Goal: Navigation & Orientation: Find specific page/section

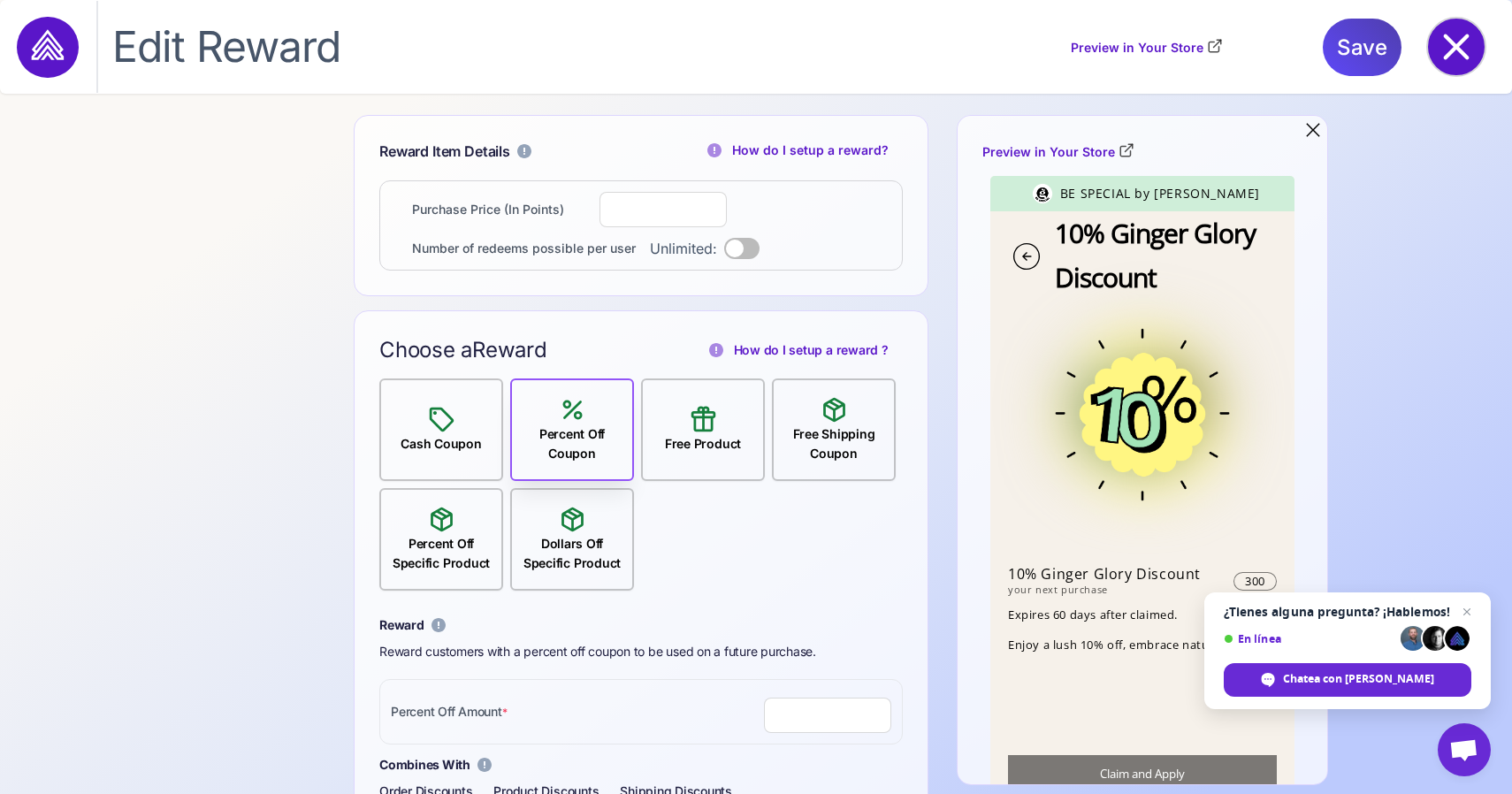
scroll to position [1, 0]
click at [1460, 65] on icon at bounding box center [1455, 47] width 57 height 57
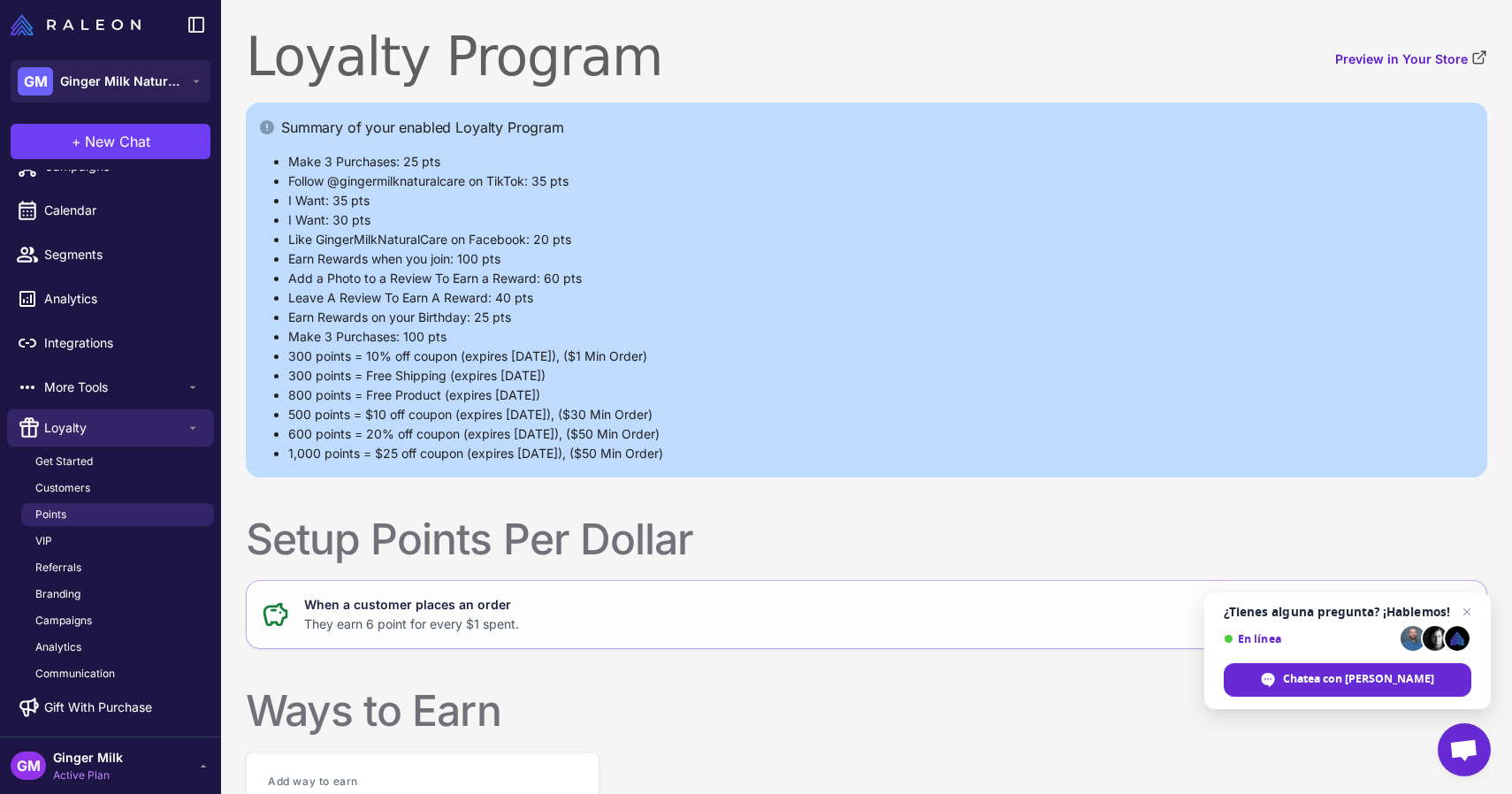
scroll to position [1806, 0]
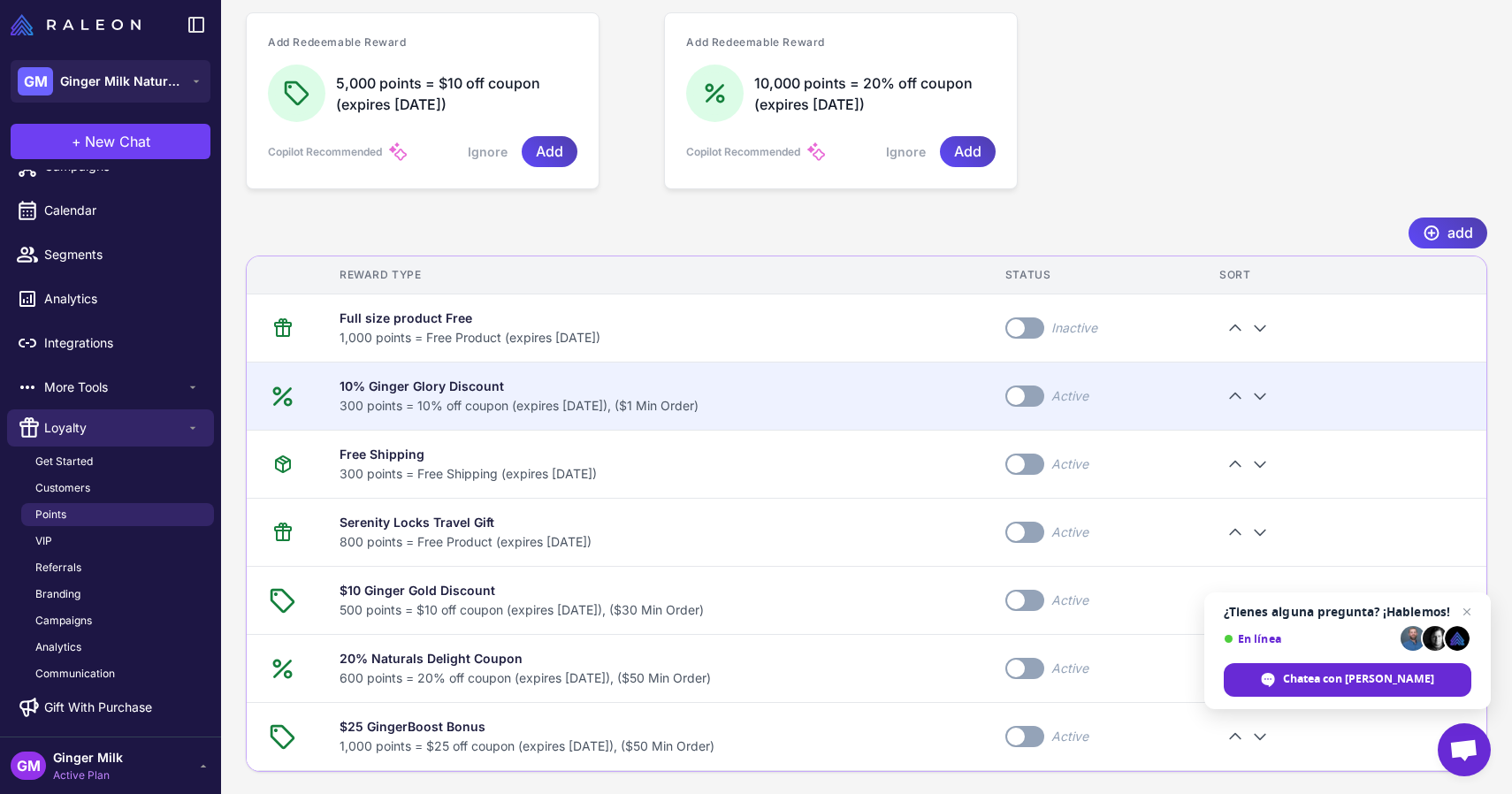
click at [275, 217] on div "add" at bounding box center [866, 233] width 1241 height 31
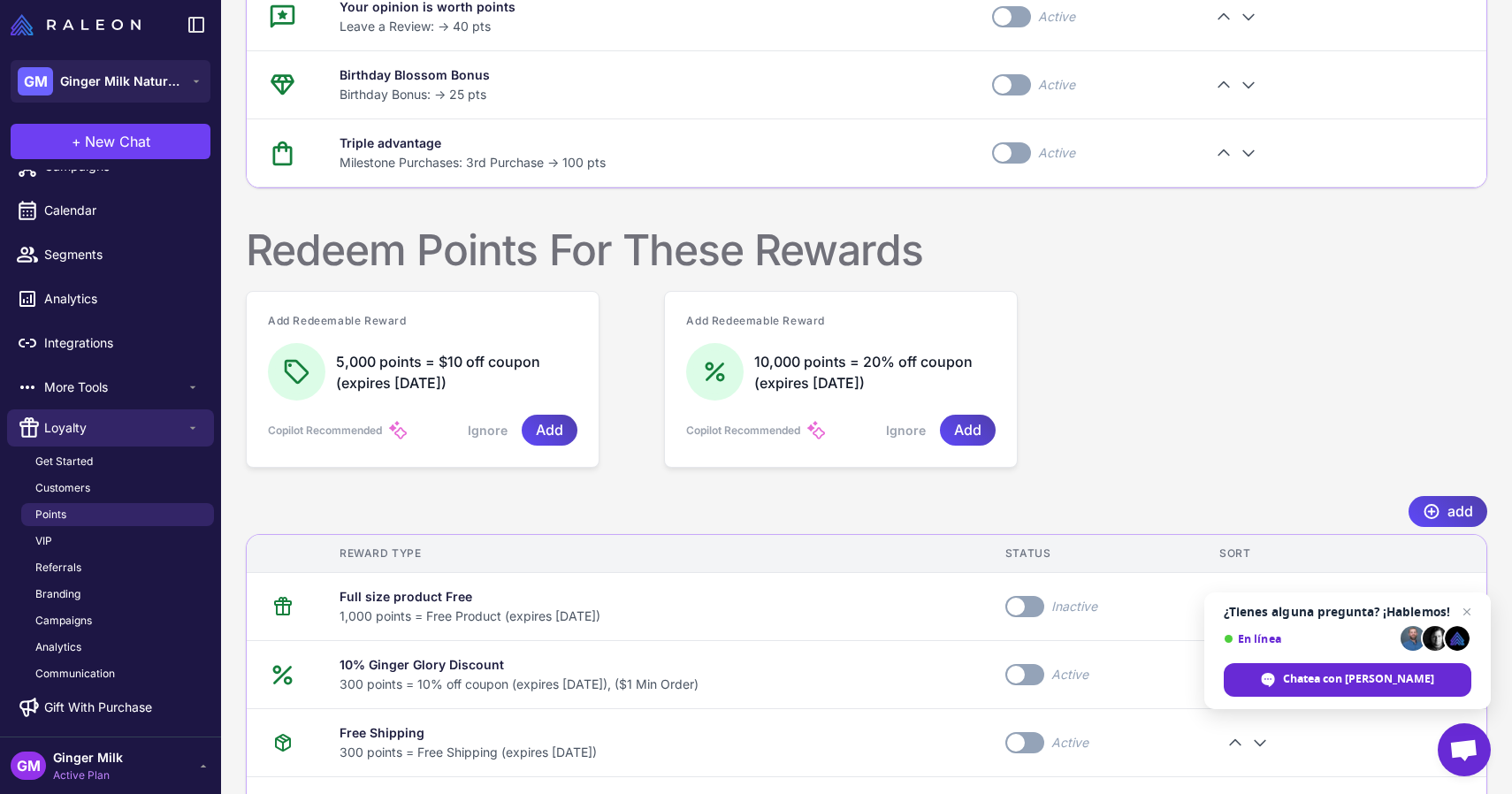
scroll to position [162, 0]
click at [93, 566] on link "Referrals" at bounding box center [118, 568] width 193 height 23
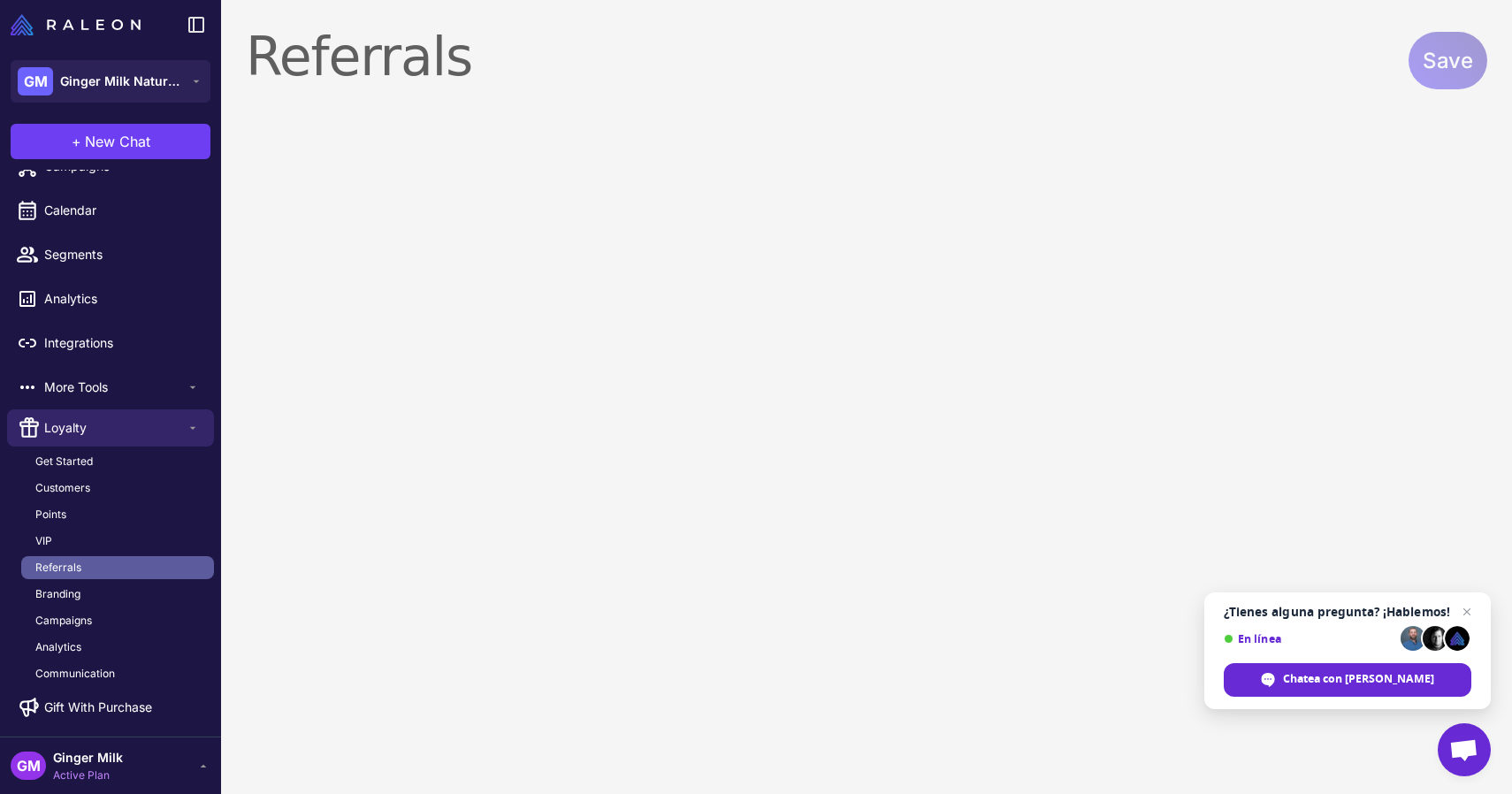
select select "**********"
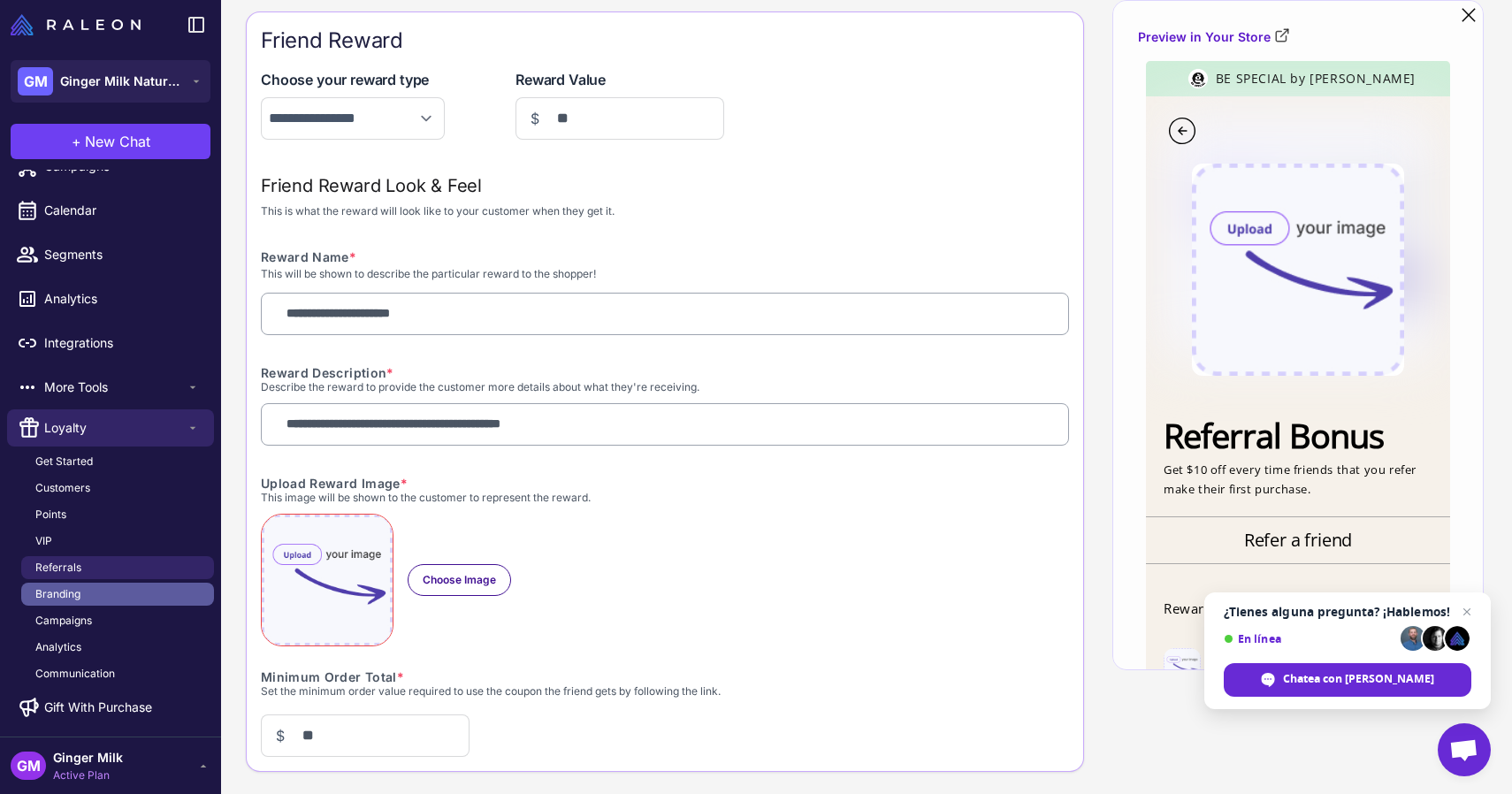
click at [121, 594] on link "Branding" at bounding box center [118, 595] width 193 height 23
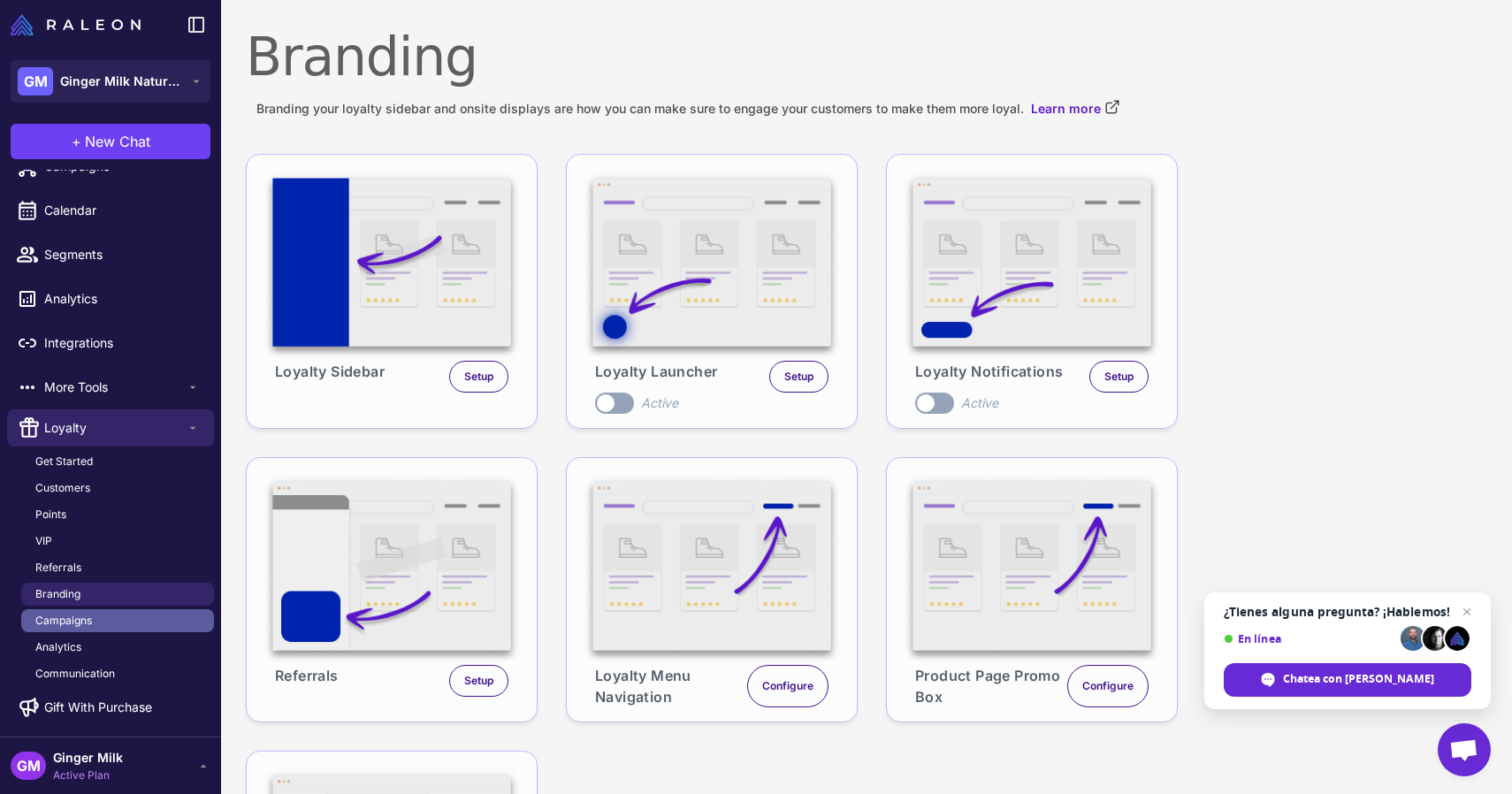
click at [110, 621] on link "Campaigns" at bounding box center [118, 621] width 193 height 23
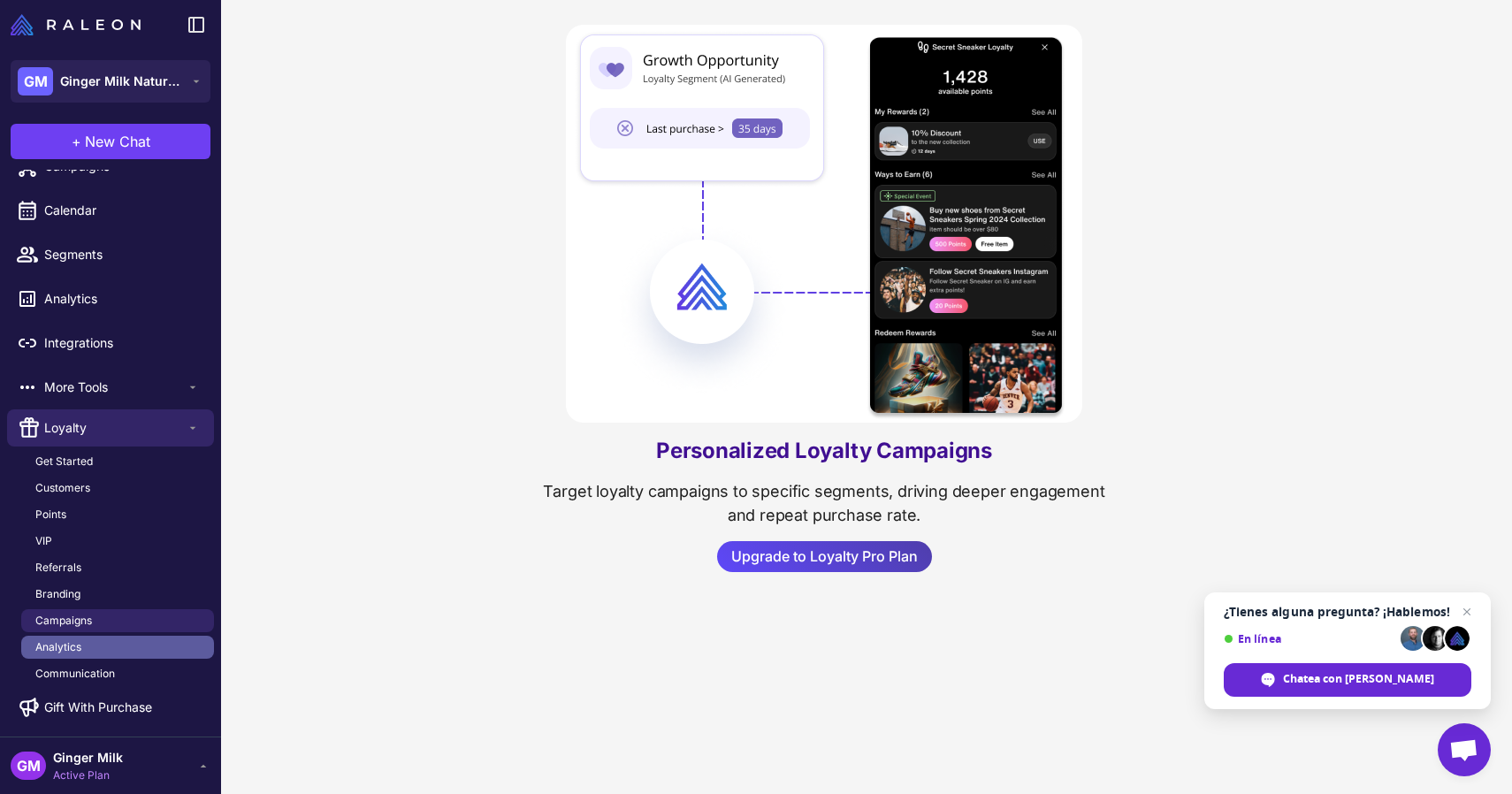
click at [105, 643] on link "Analytics" at bounding box center [118, 648] width 193 height 23
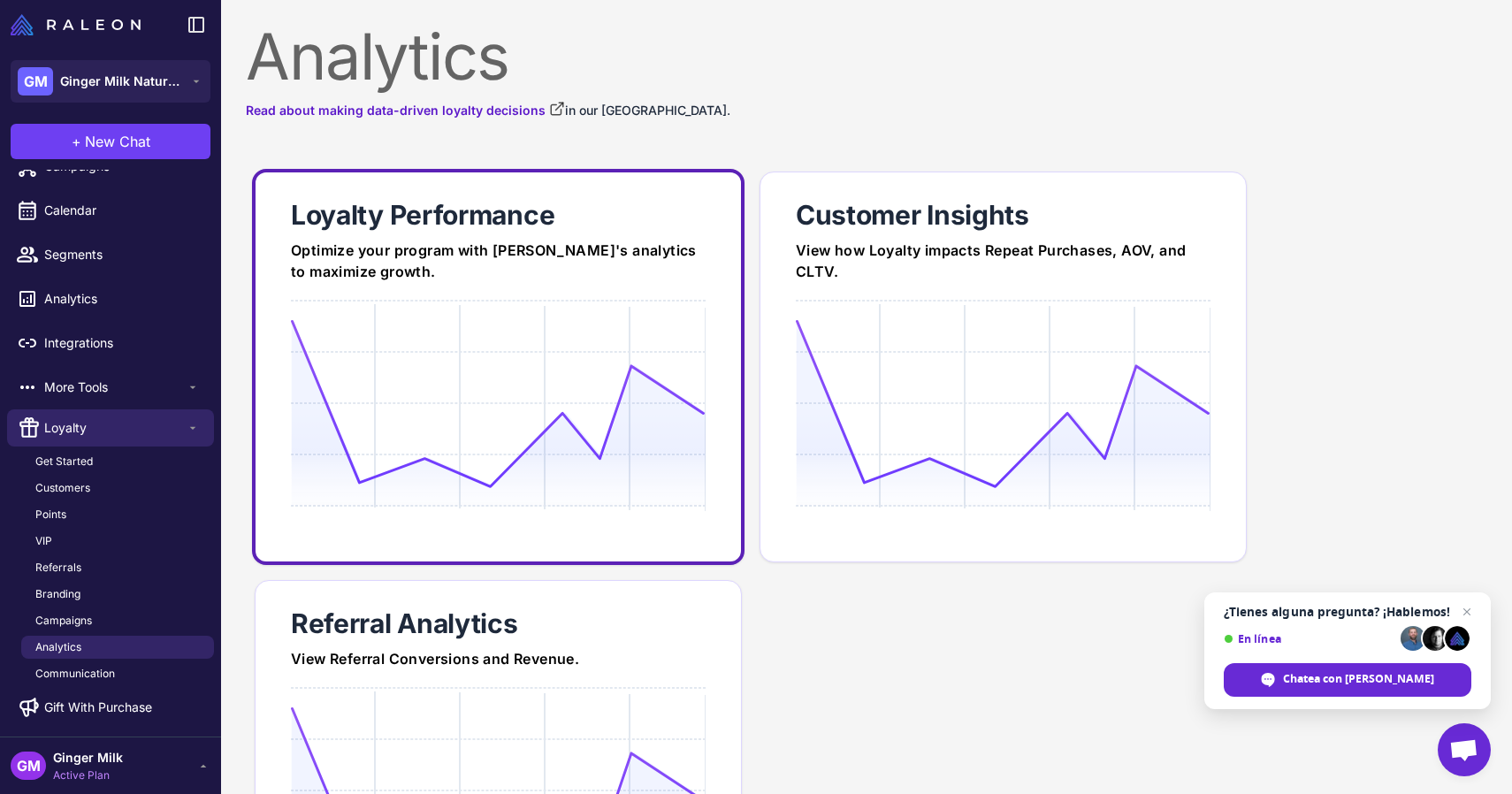
click at [498, 405] on icon at bounding box center [497, 403] width 414 height 169
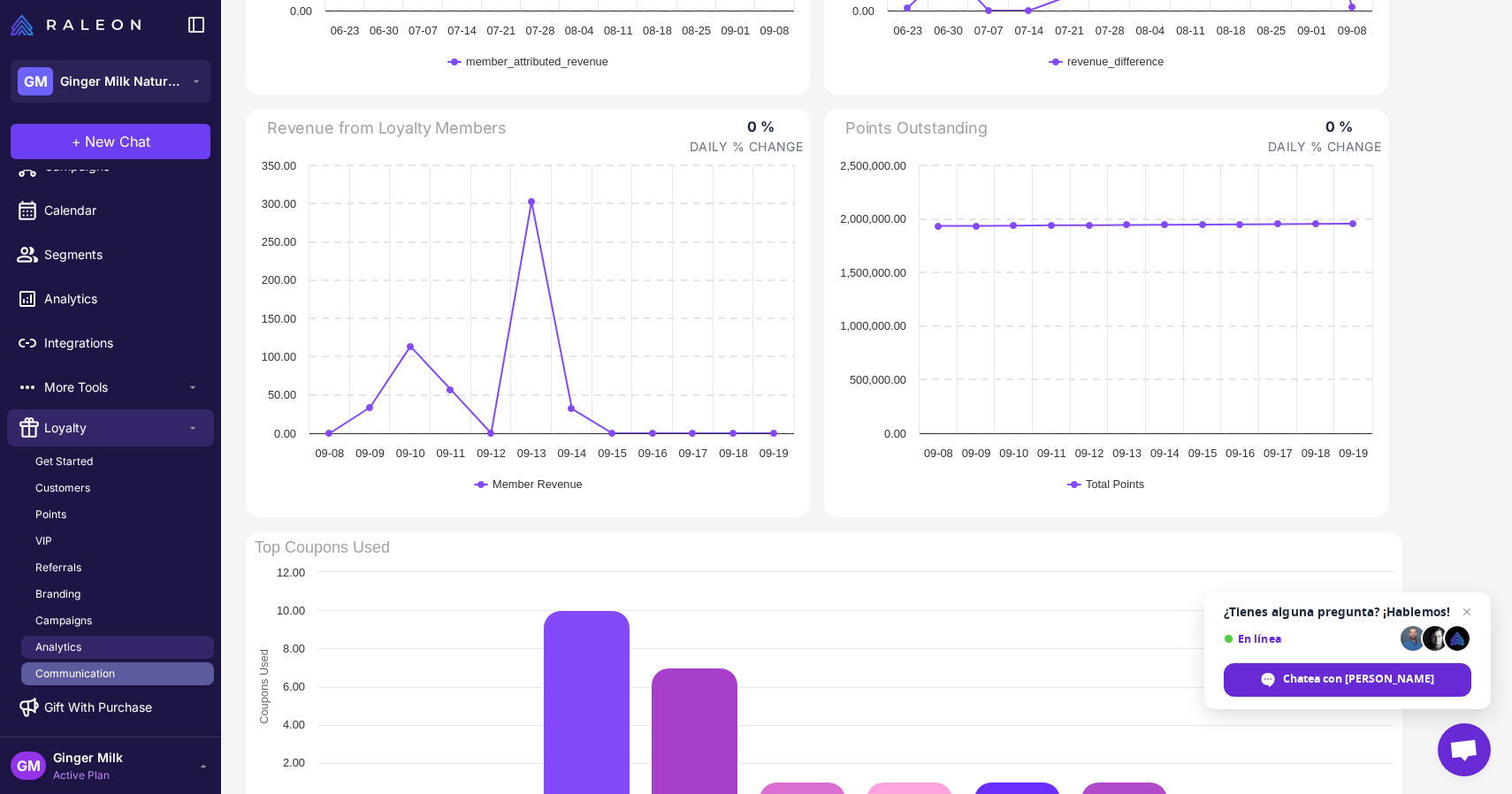
click at [94, 673] on span "Communication" at bounding box center [75, 674] width 80 height 16
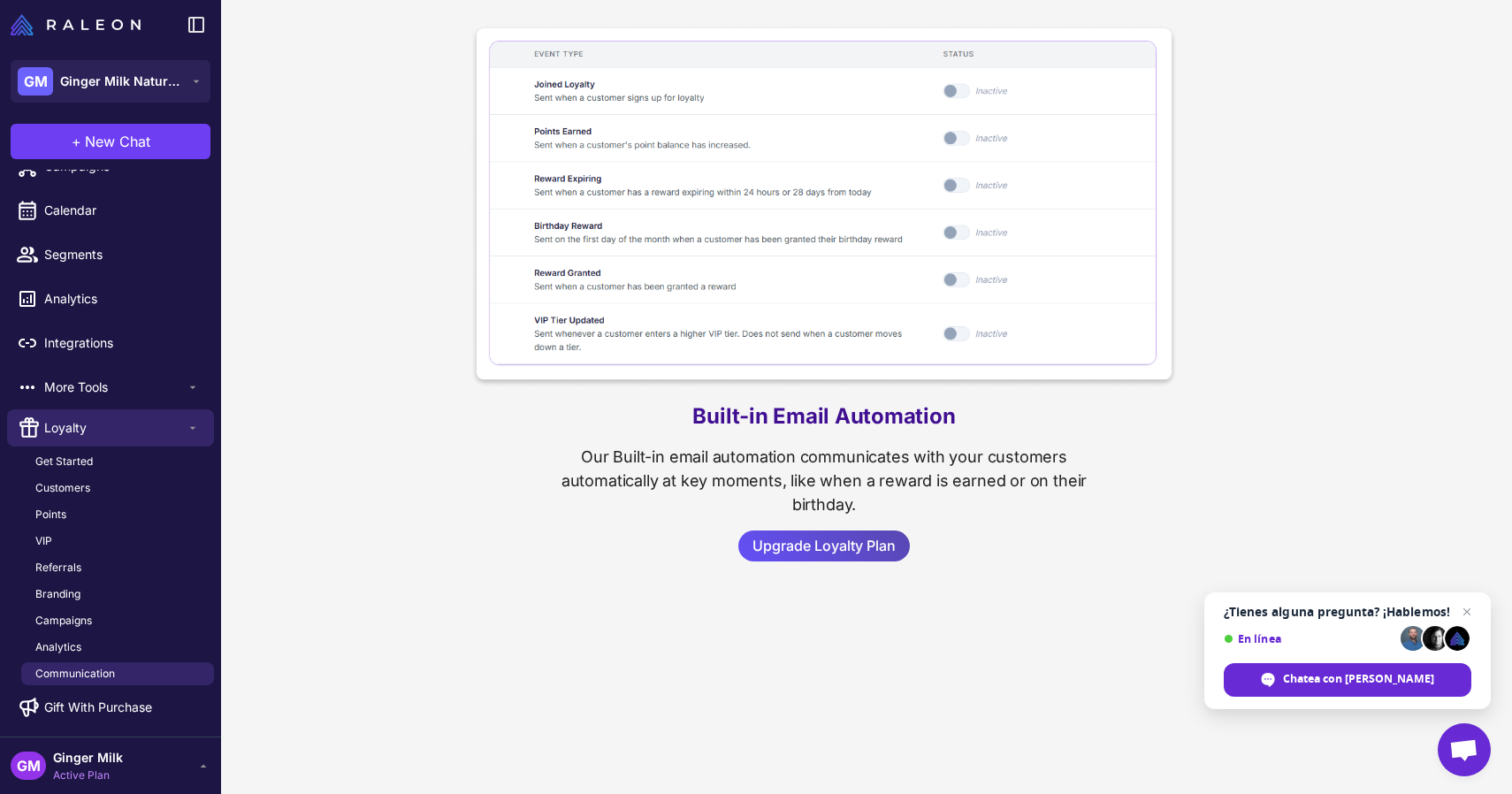
click at [850, 541] on span "Upgrade Loyalty Plan" at bounding box center [824, 546] width 144 height 31
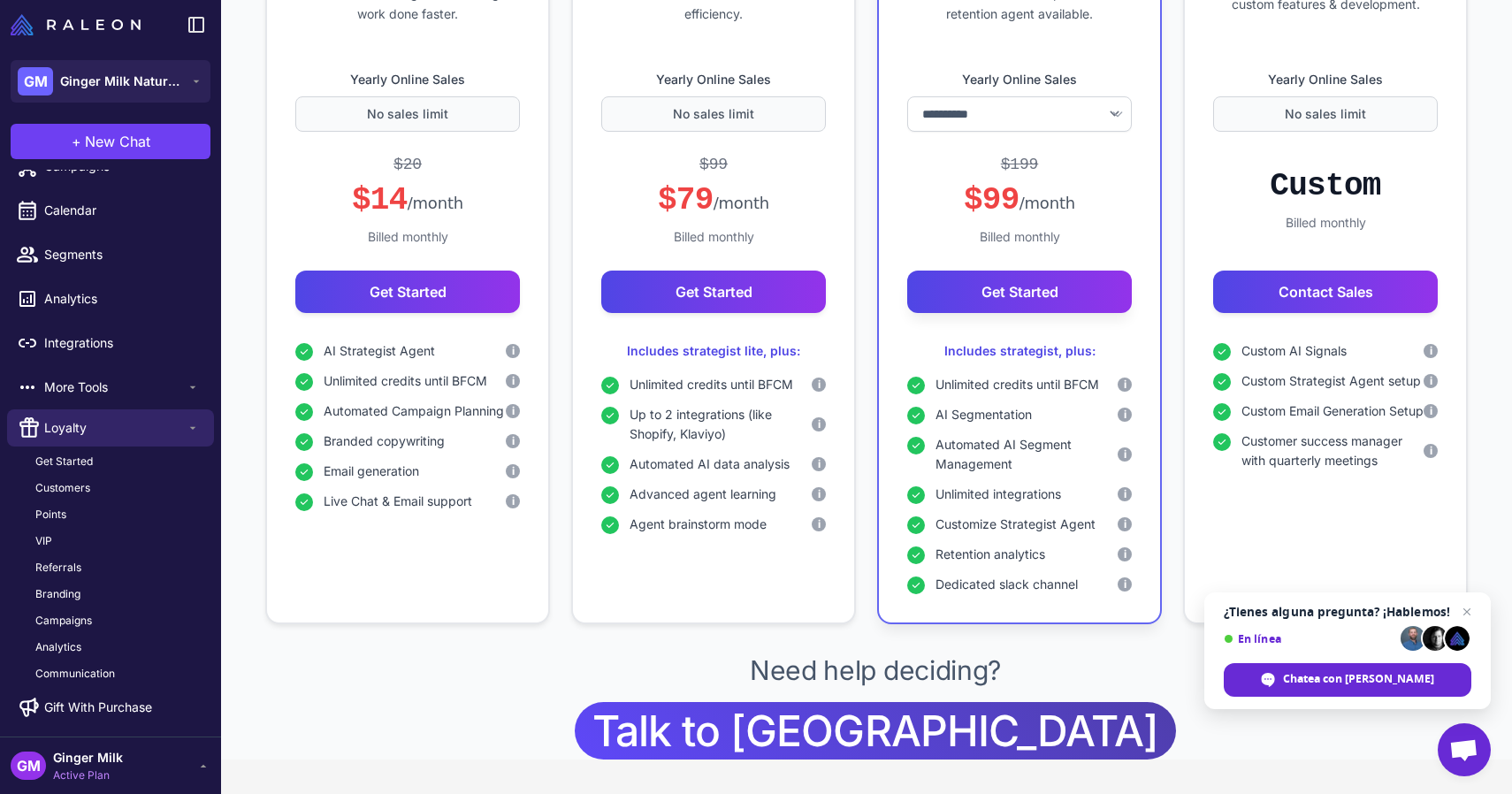
scroll to position [487, 0]
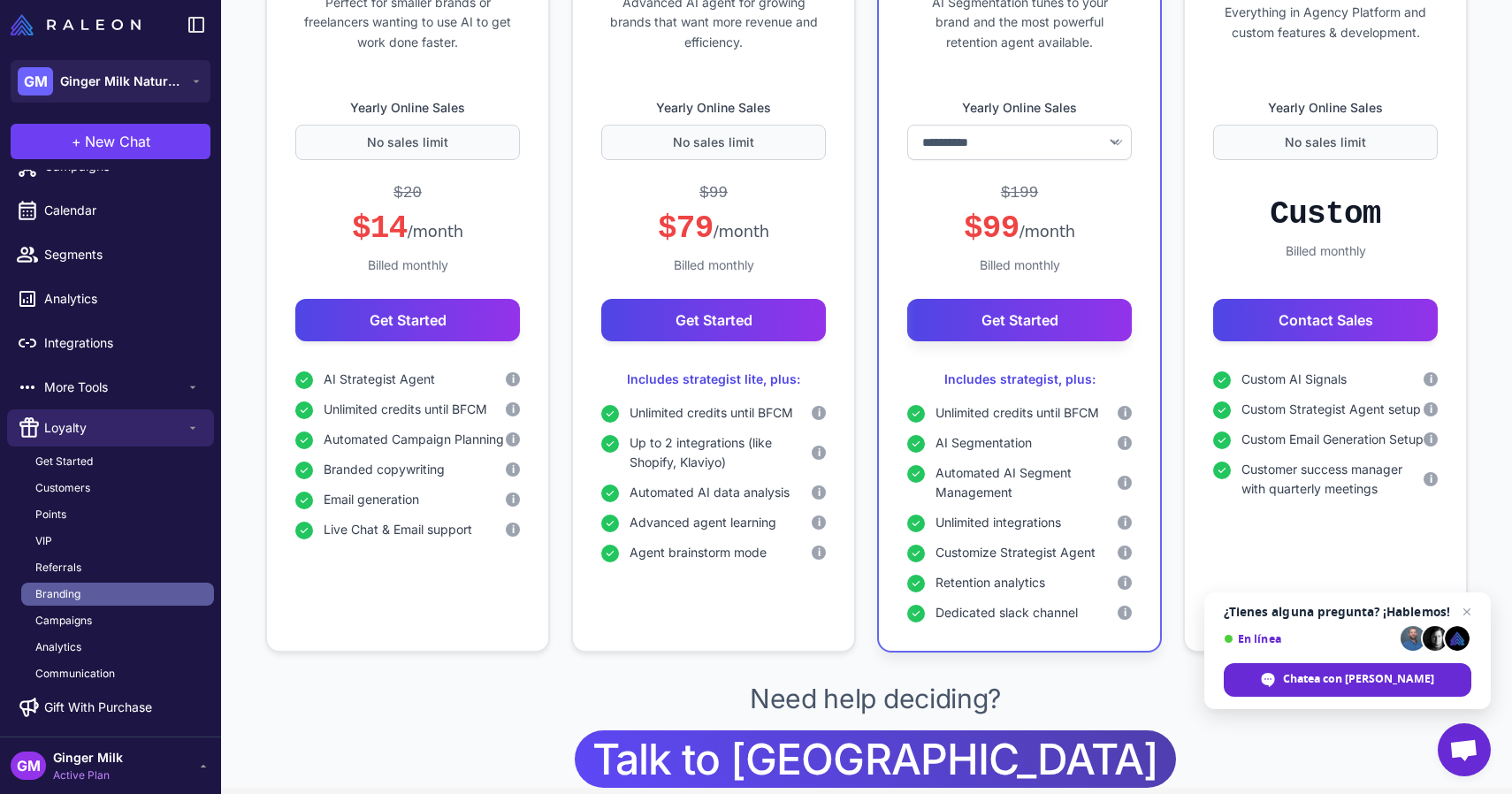
click at [73, 592] on span "Branding" at bounding box center [57, 595] width 45 height 16
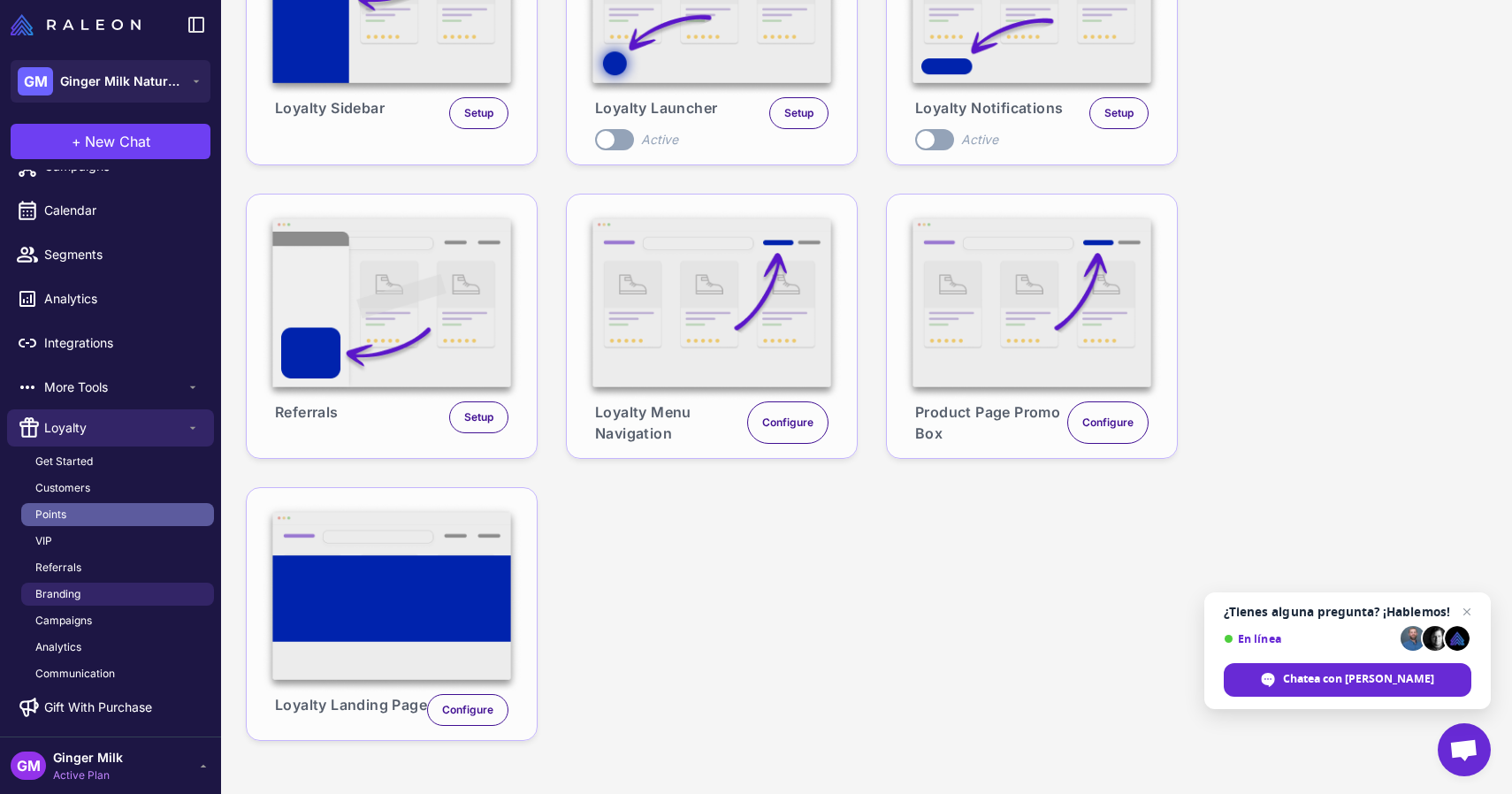
click at [92, 511] on link "Points" at bounding box center [118, 515] width 193 height 23
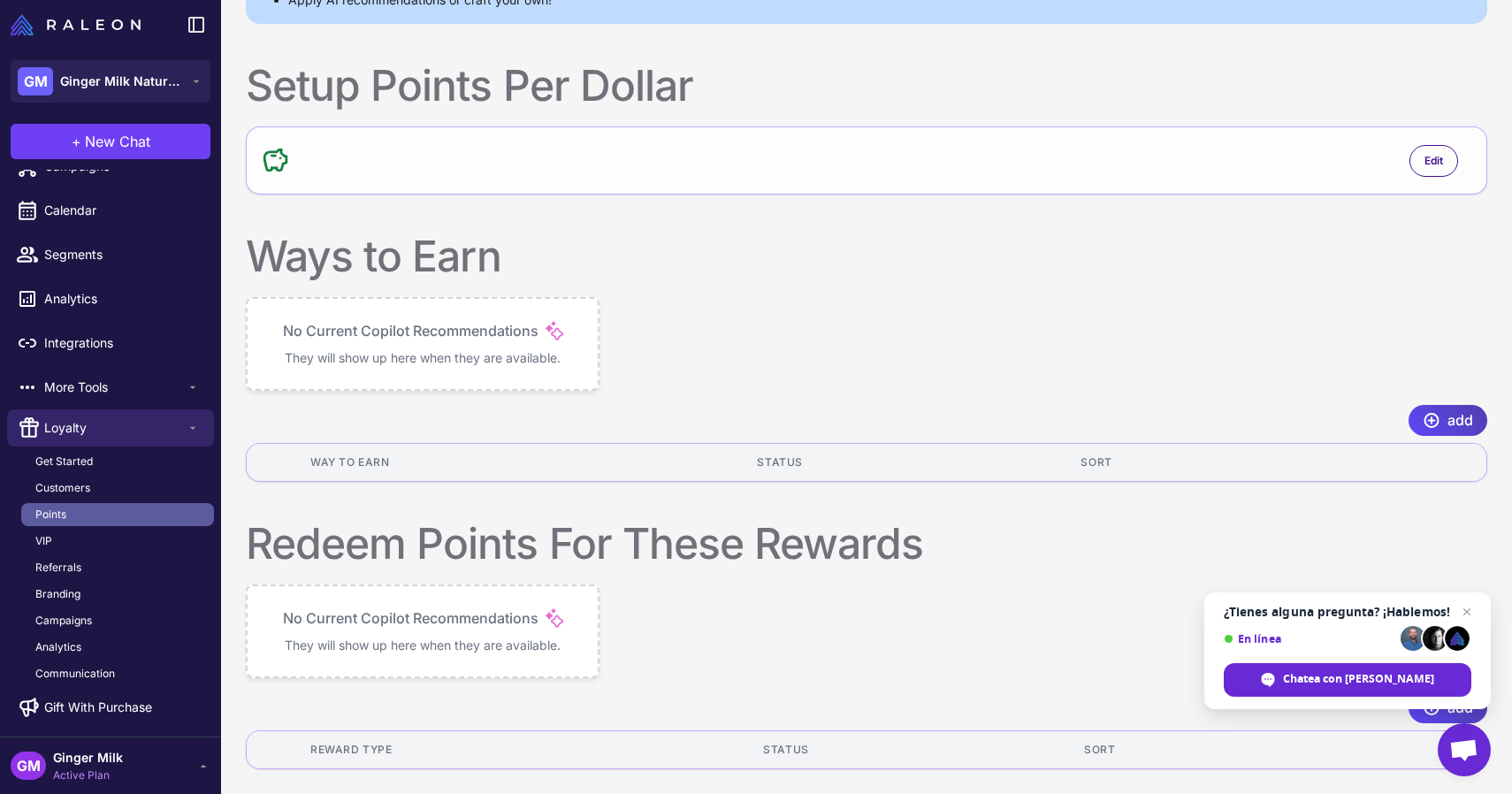
scroll to position [162, 0]
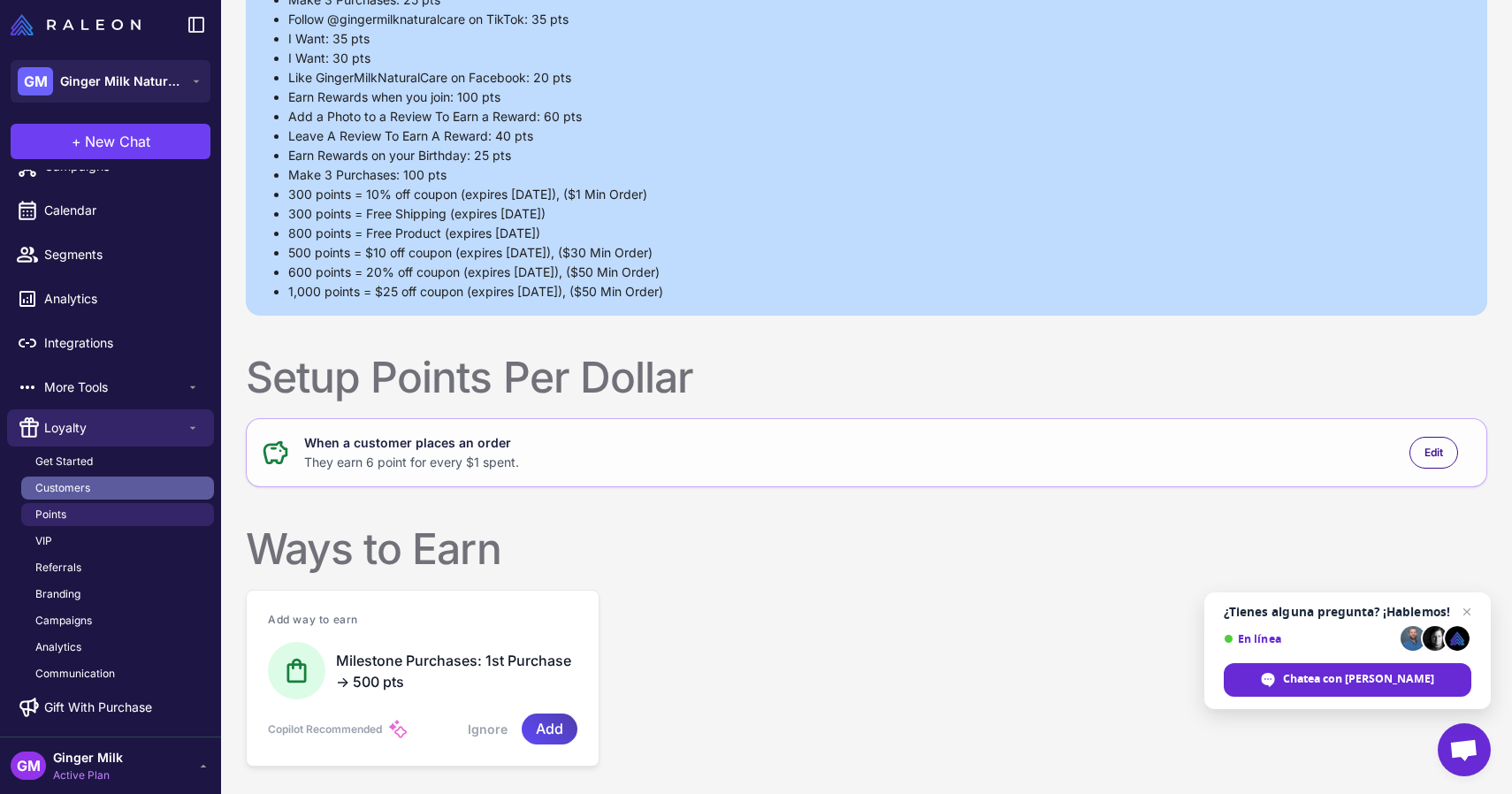
click at [95, 485] on link "Customers" at bounding box center [118, 489] width 193 height 23
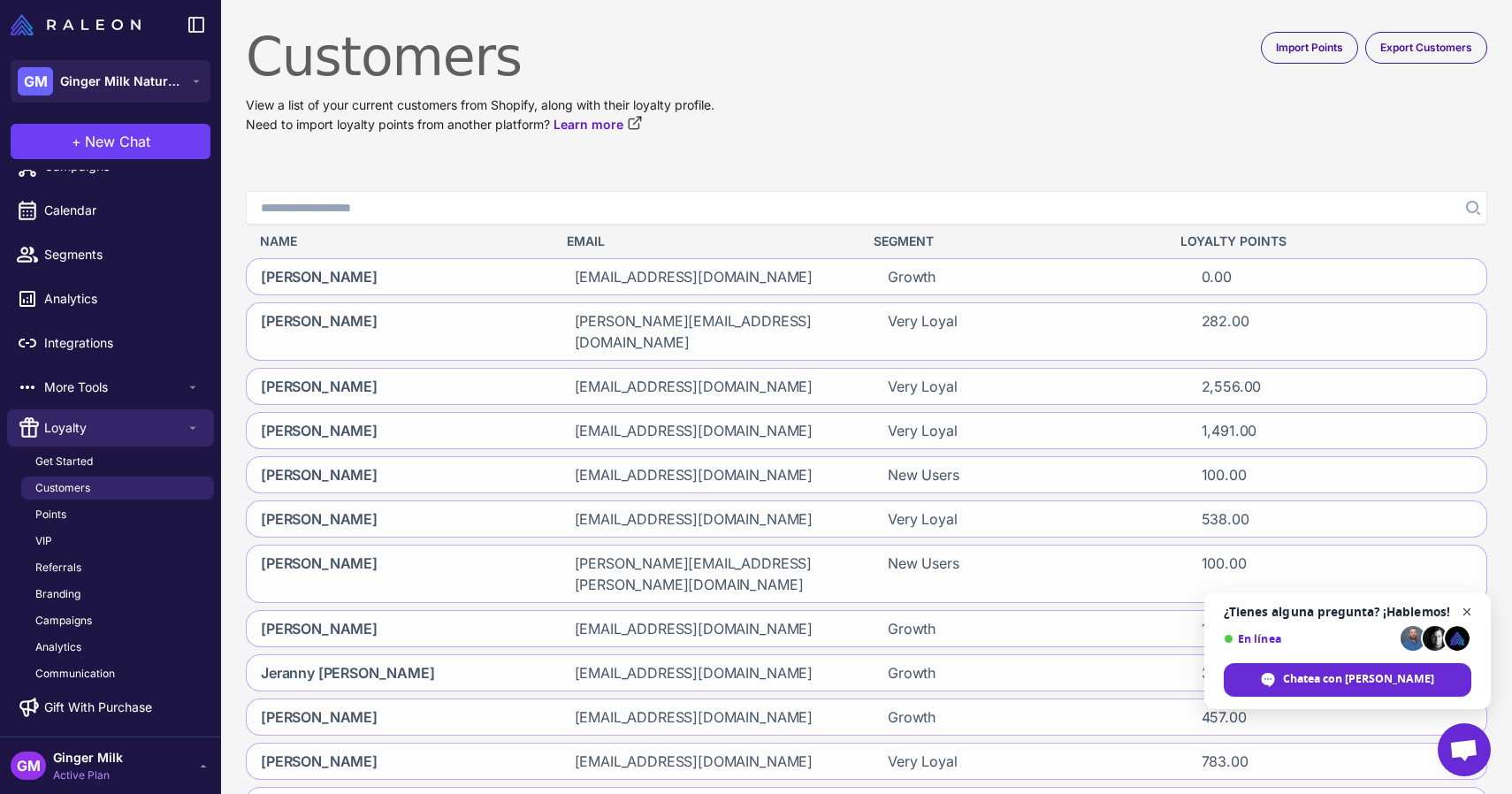
click at [1469, 609] on span "Cerrar el chat" at bounding box center [1467, 613] width 22 height 22
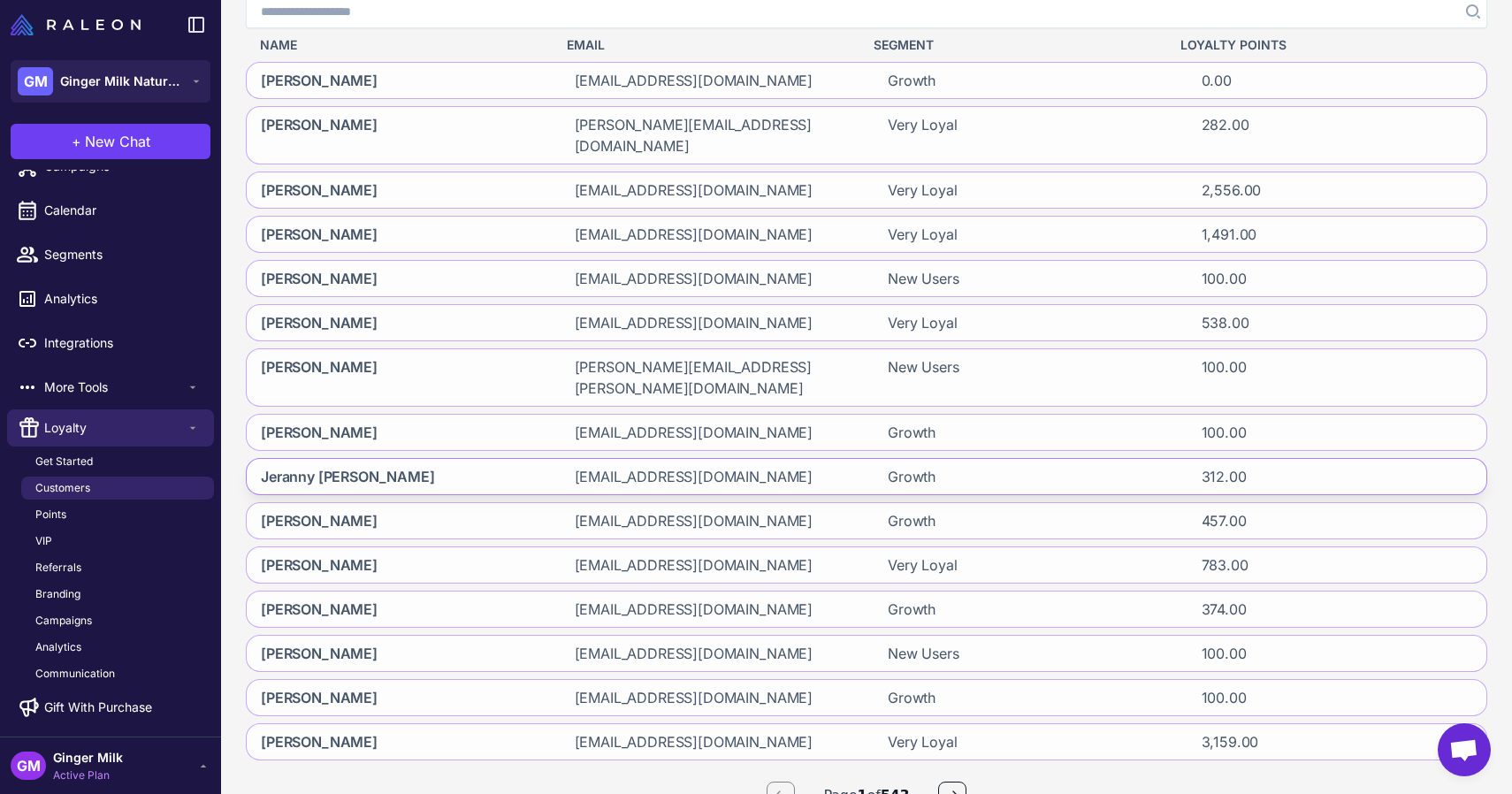
scroll to position [195, 0]
click at [416, 177] on div "[PERSON_NAME]" at bounding box center [397, 191] width 300 height 35
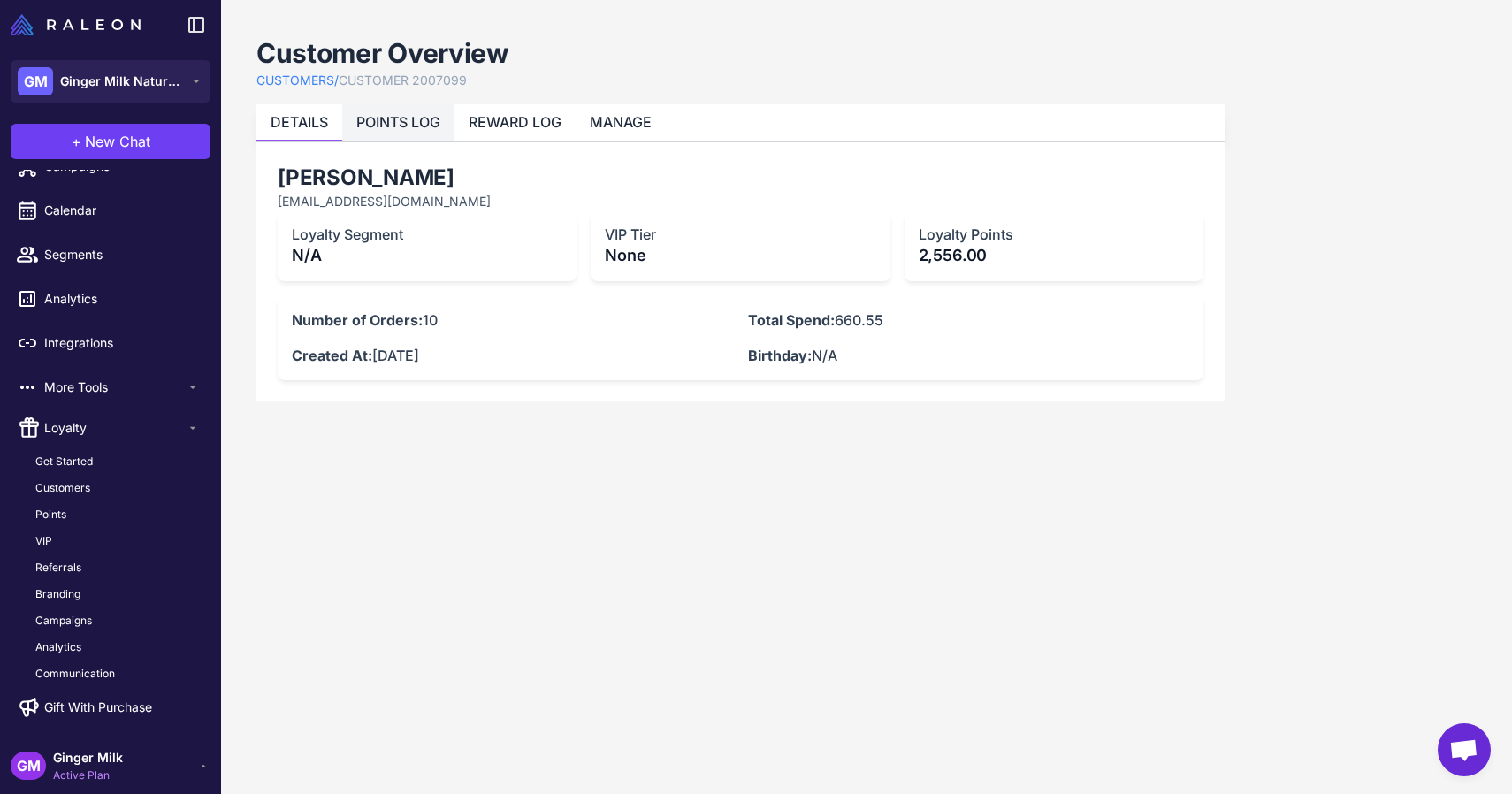
click at [444, 130] on li "POINTS LOG" at bounding box center [398, 122] width 112 height 36
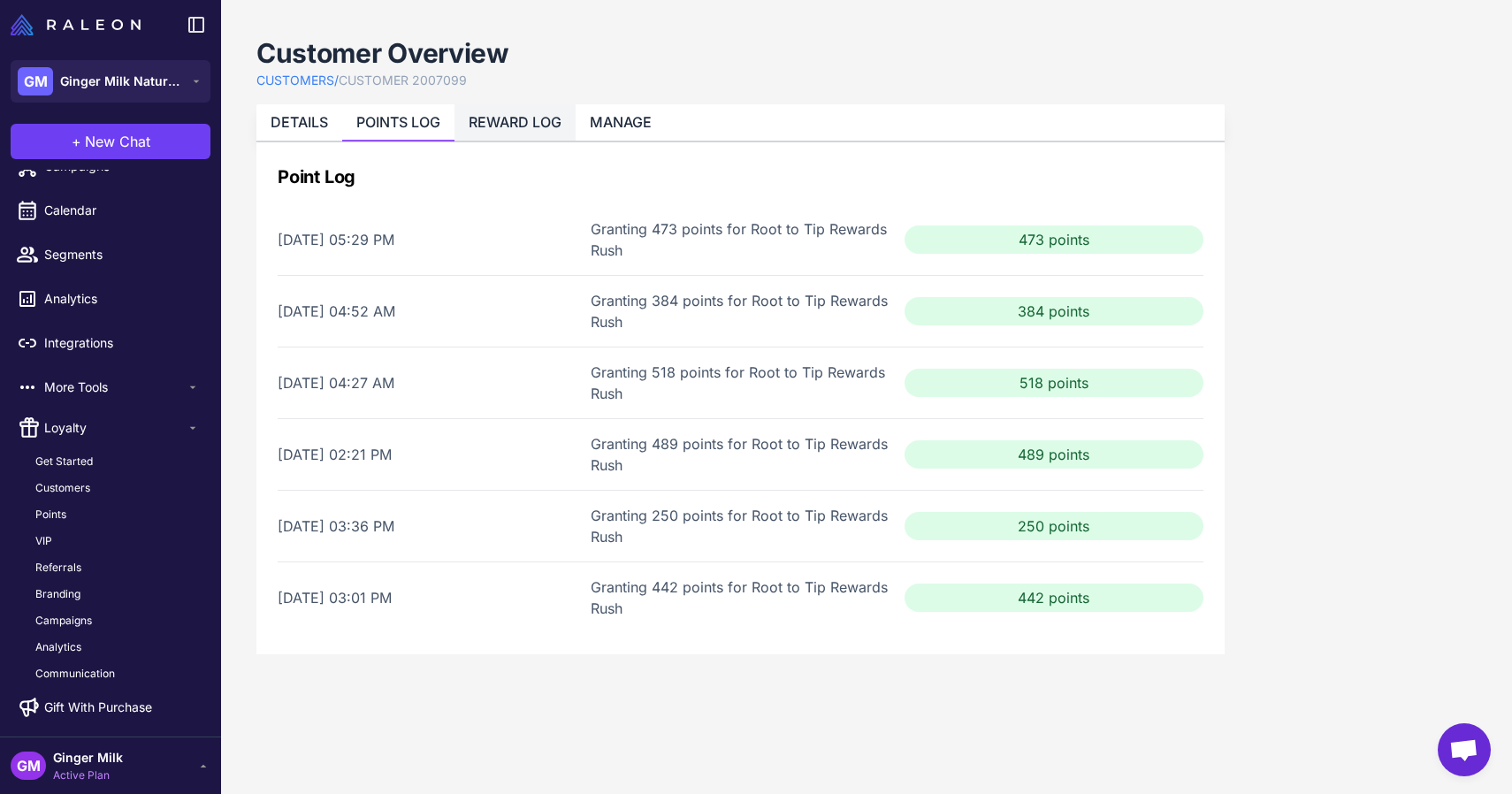
click at [521, 128] on link "REWARD LOG" at bounding box center [514, 122] width 92 height 18
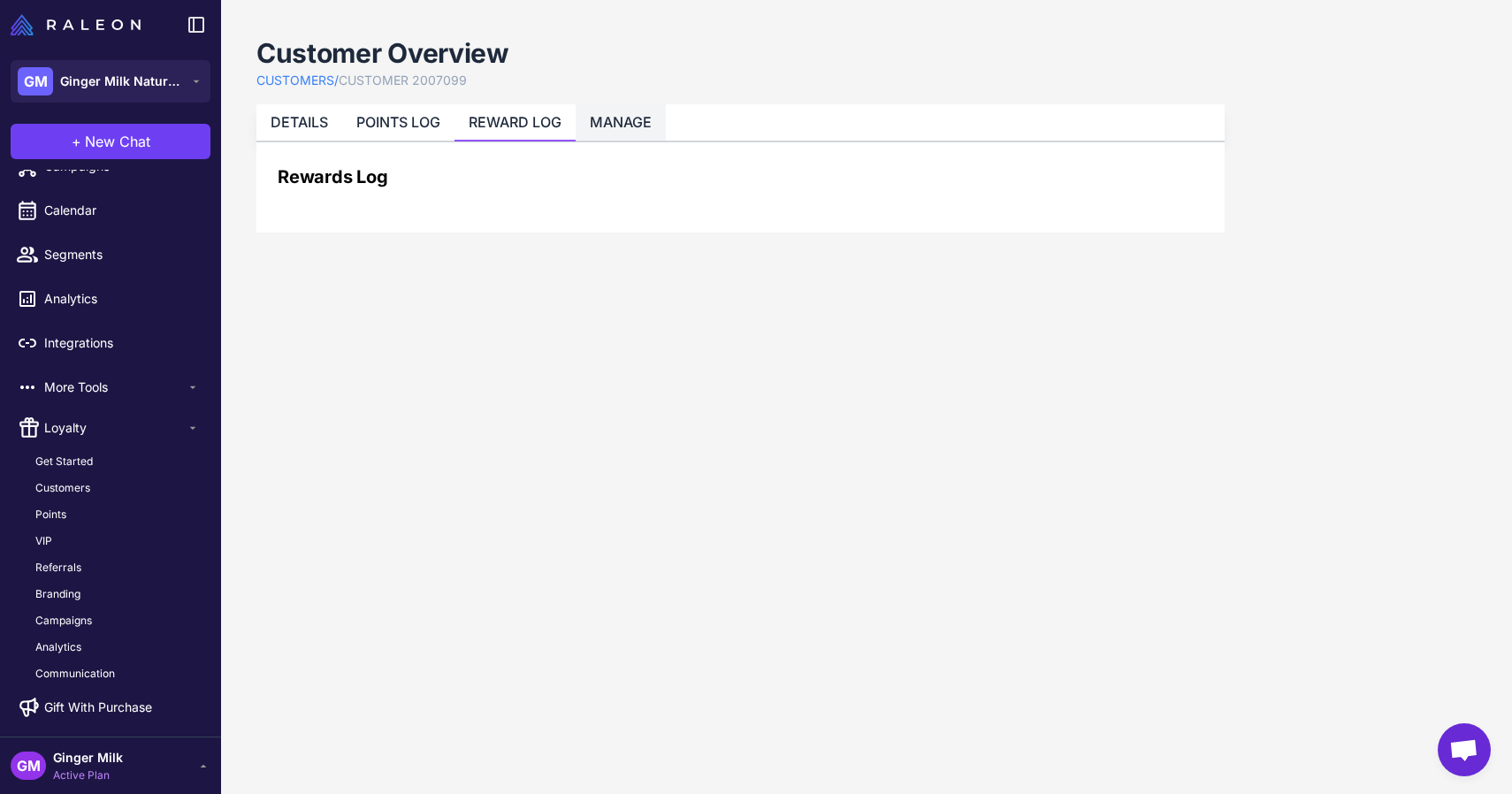
click at [626, 128] on link "MANAGE" at bounding box center [620, 122] width 62 height 18
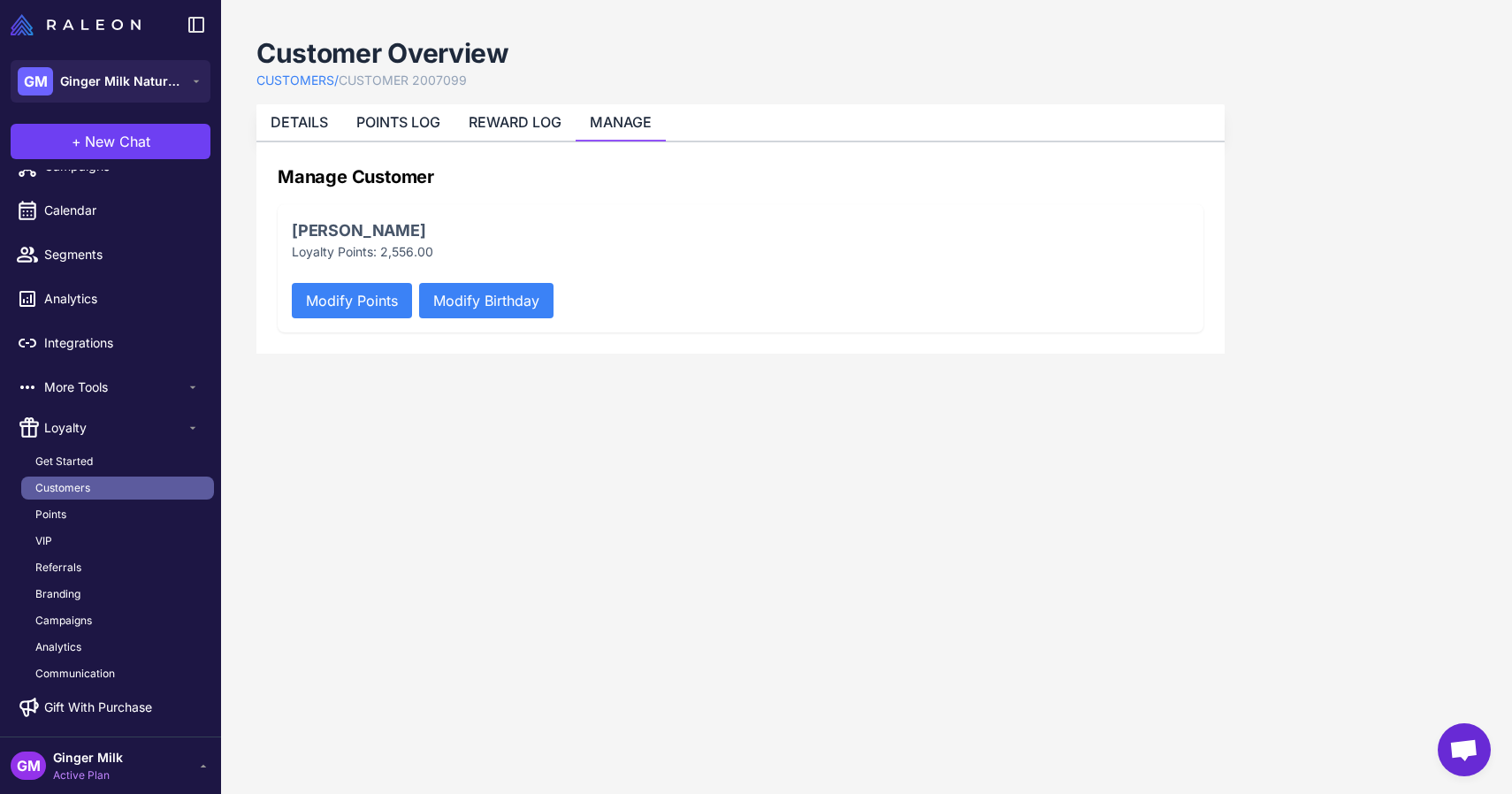
click at [76, 482] on span "Customers" at bounding box center [62, 489] width 55 height 16
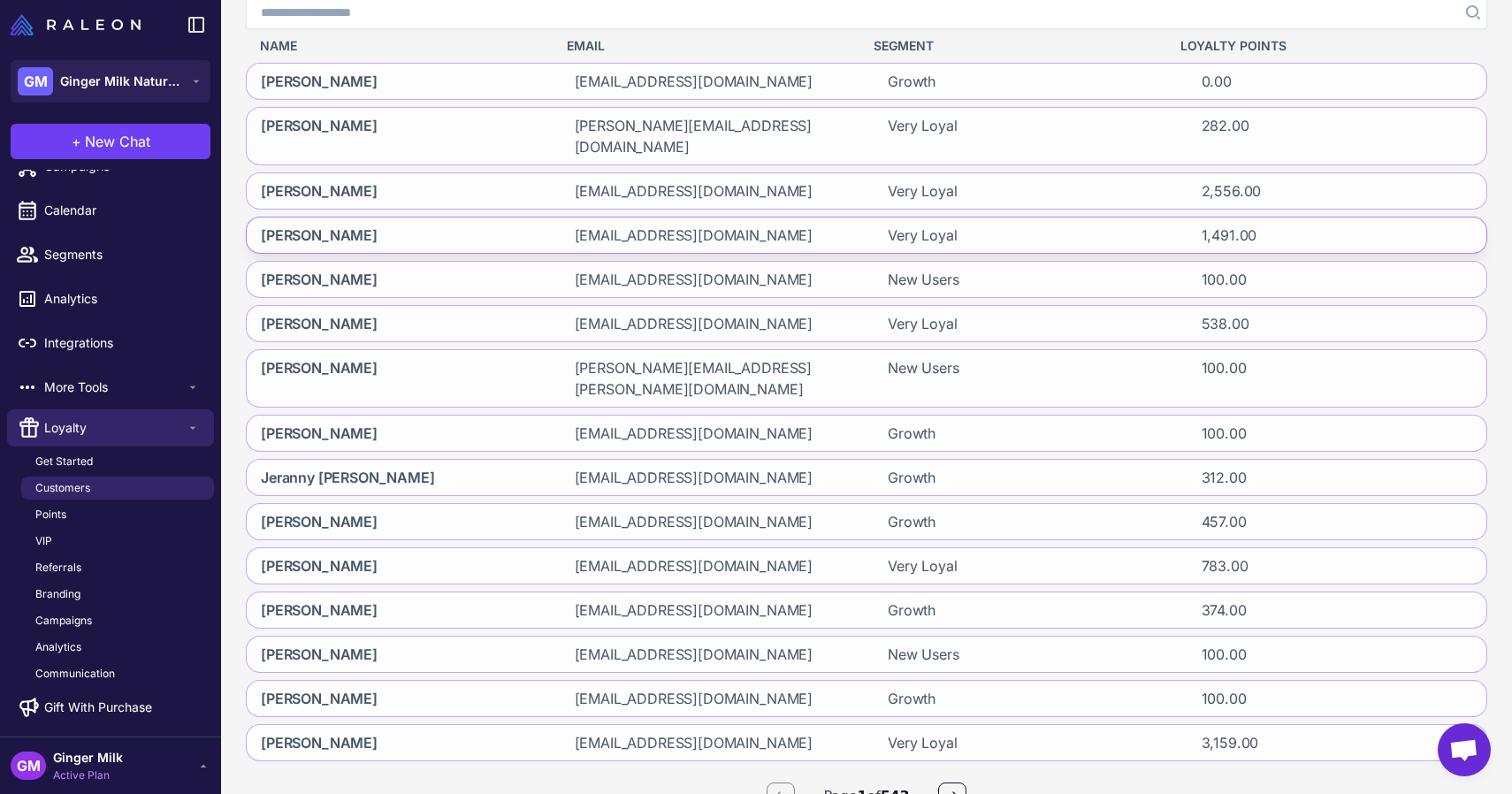
scroll to position [195, 0]
click at [957, 793] on icon "button" at bounding box center [953, 798] width 11 height 9
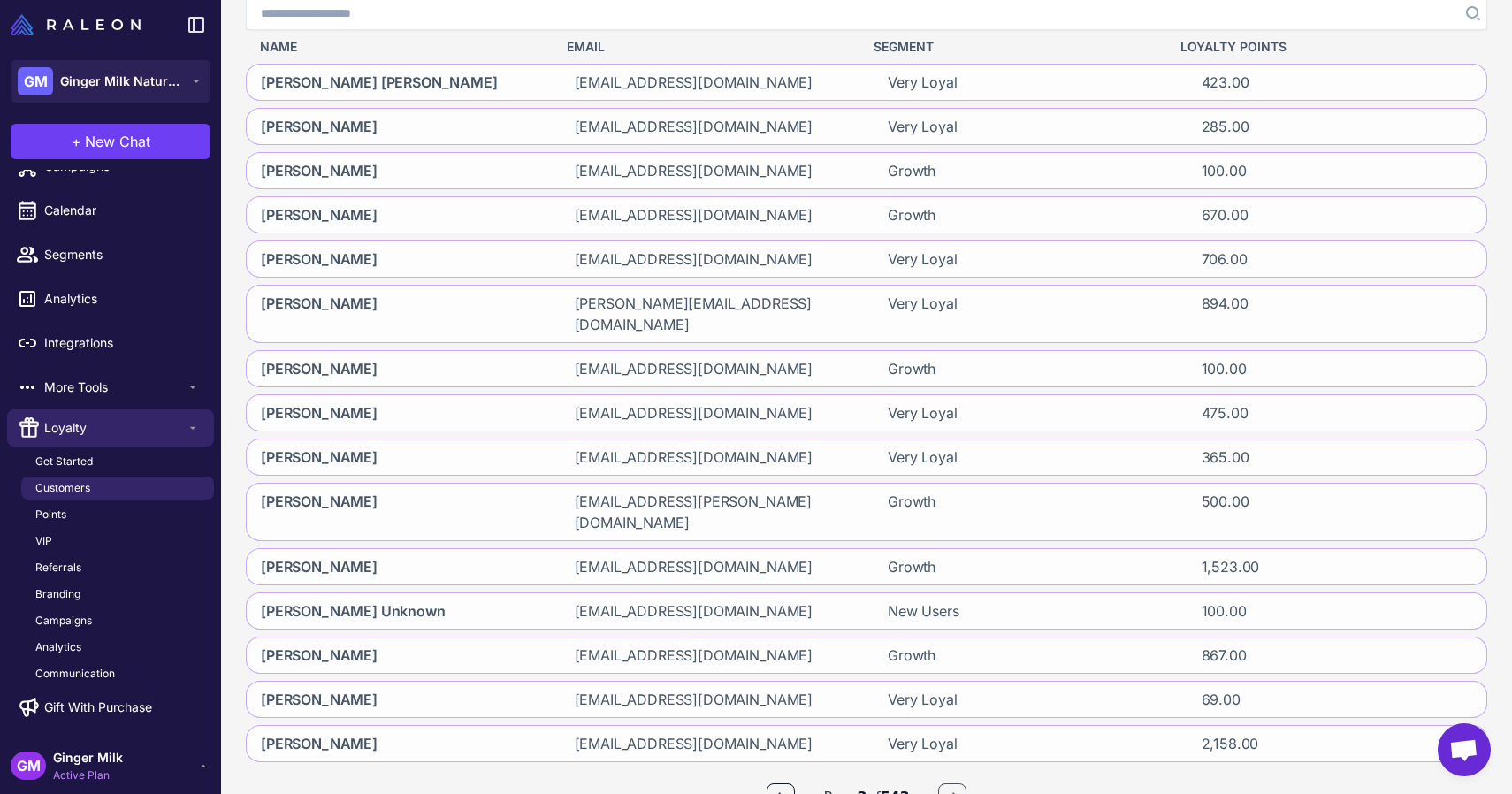
scroll to position [0, 0]
click at [954, 790] on icon "button" at bounding box center [953, 798] width 14 height 14
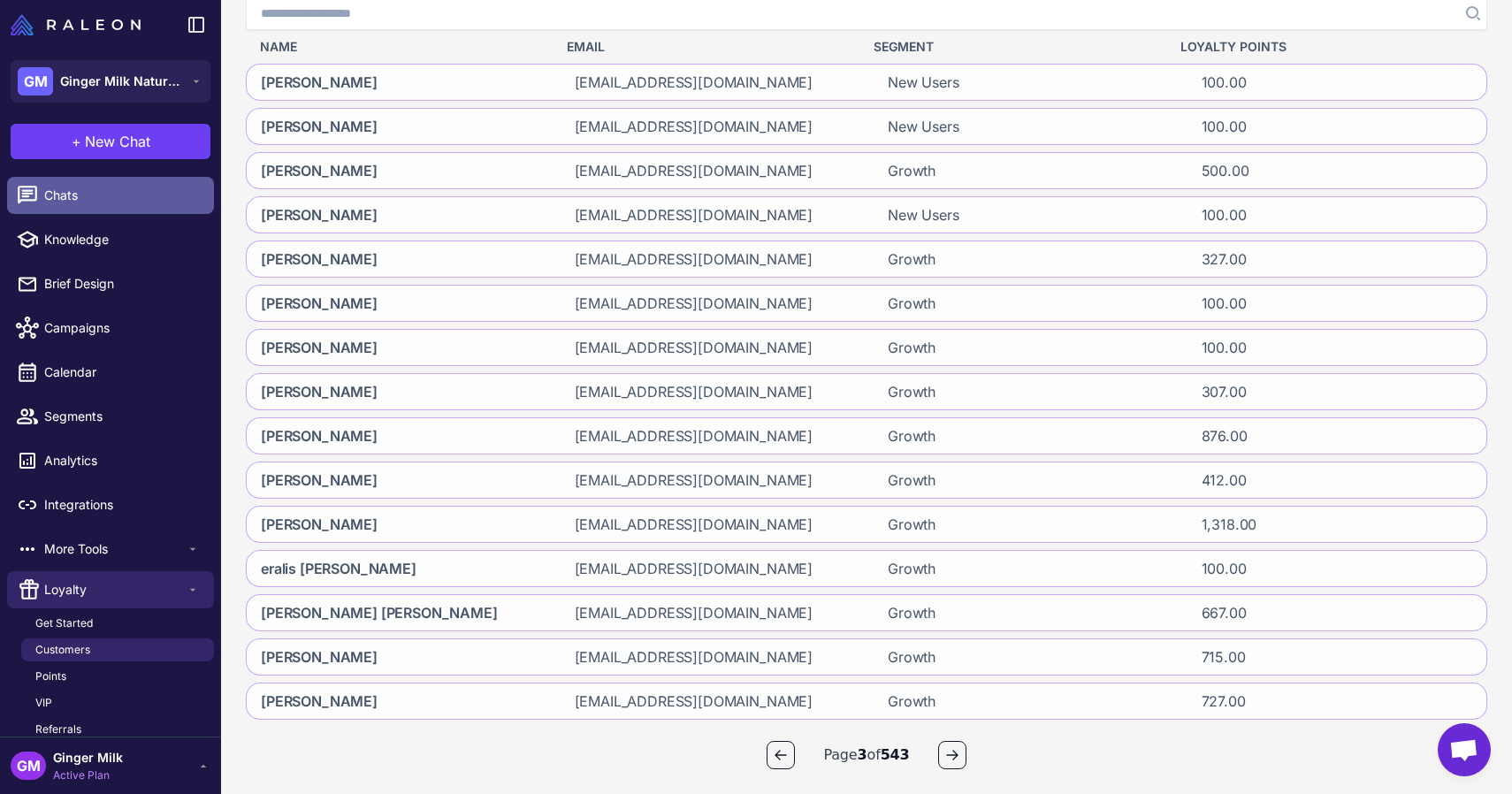
click at [103, 204] on span "Chats" at bounding box center [121, 196] width 155 height 20
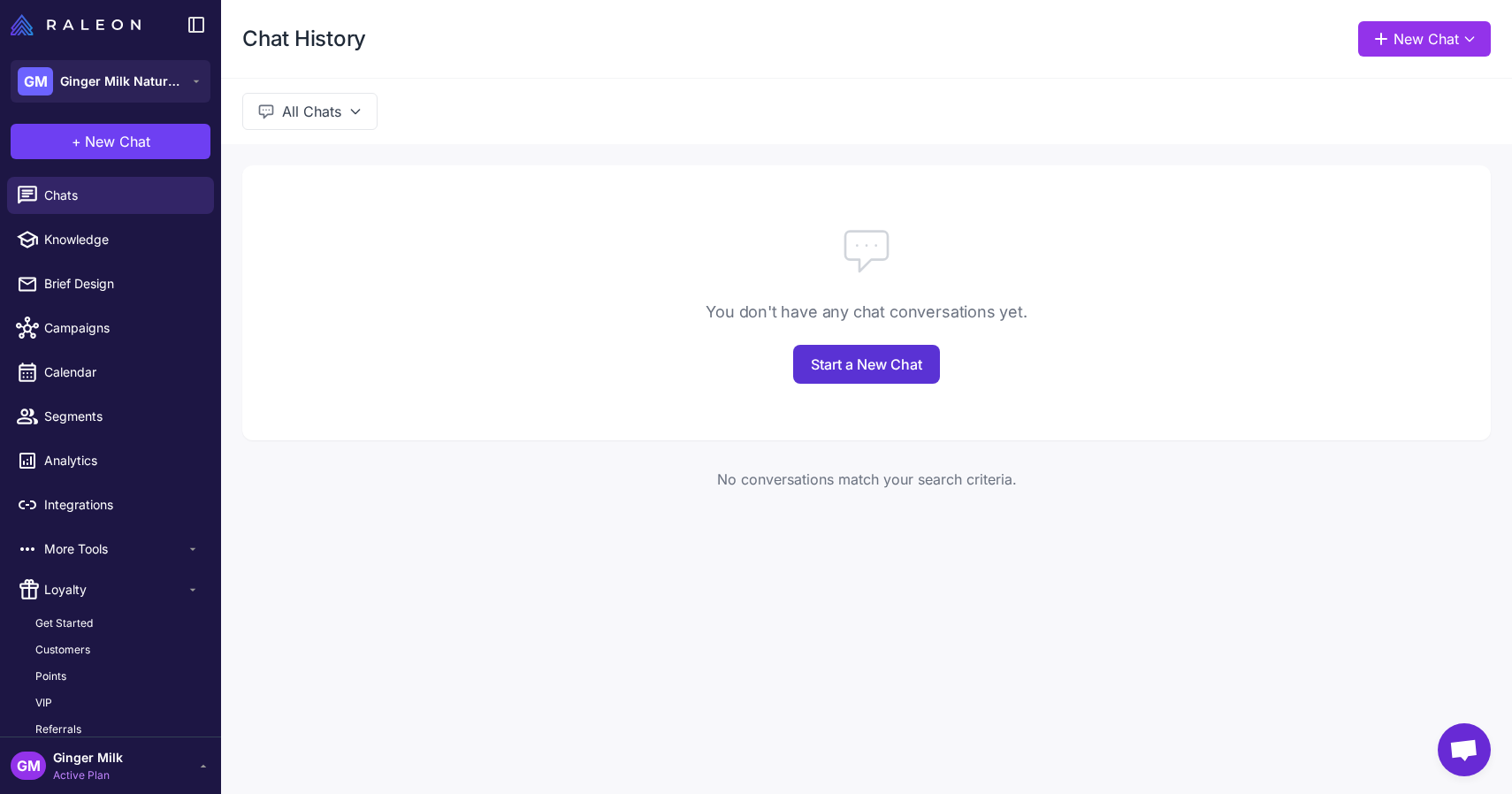
click at [824, 367] on link "Start a New Chat" at bounding box center [866, 364] width 146 height 39
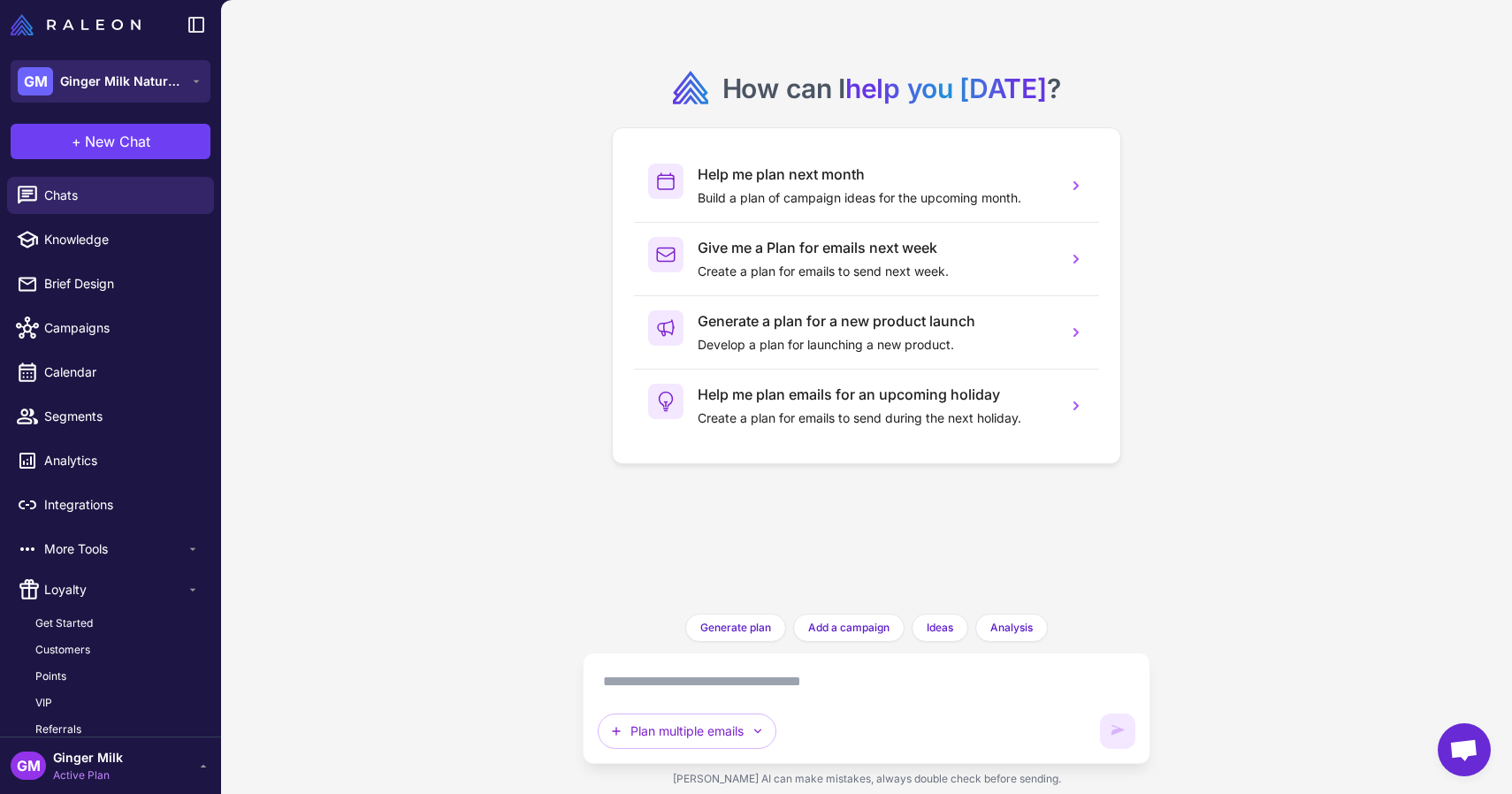
click at [178, 87] on span "Ginger Milk Natural Care" at bounding box center [122, 82] width 124 height 20
click at [147, 362] on link "Calendar" at bounding box center [110, 372] width 207 height 37
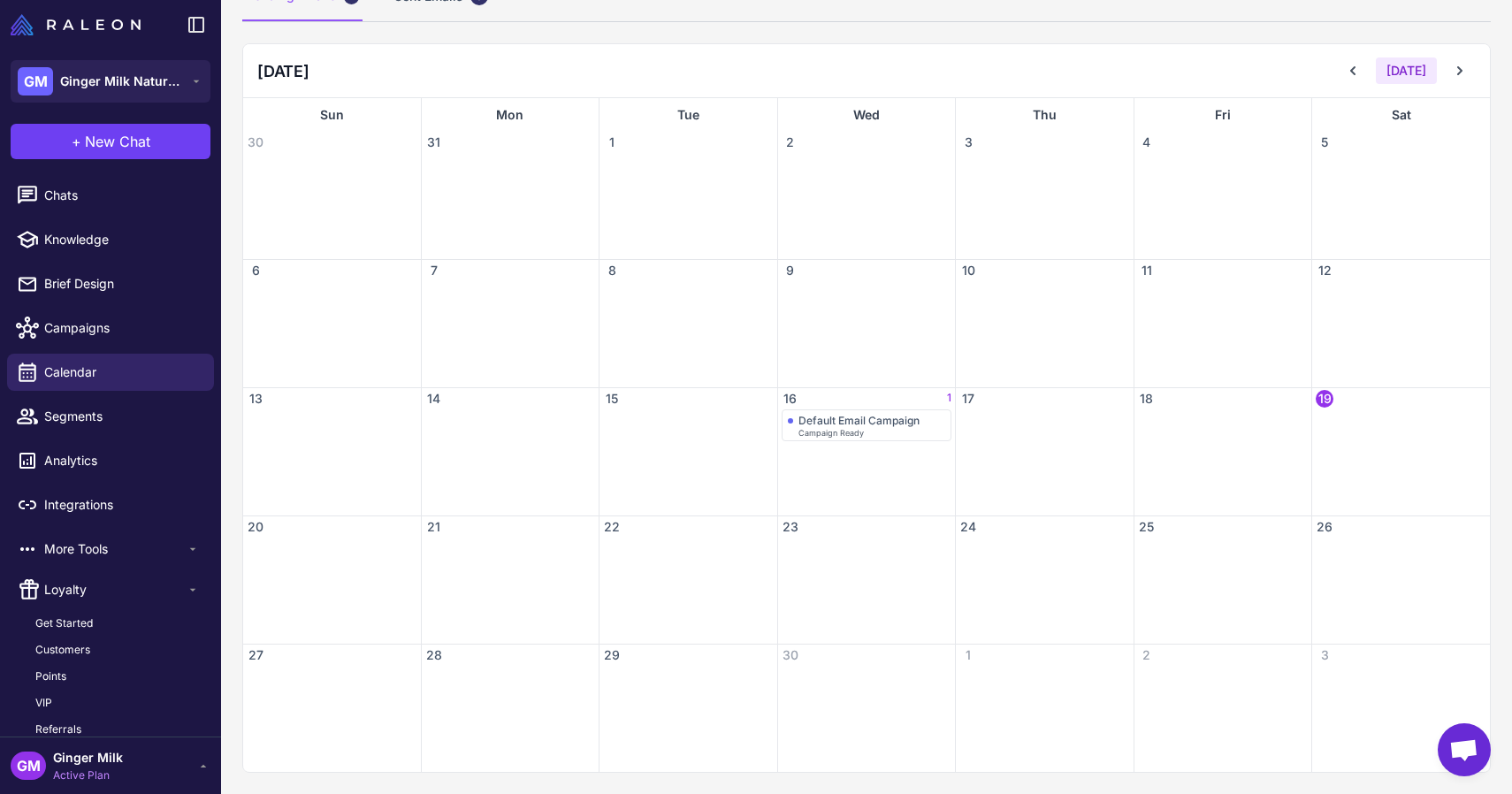
scroll to position [152, 0]
click at [824, 421] on div "Default Email Campaign" at bounding box center [858, 420] width 121 height 13
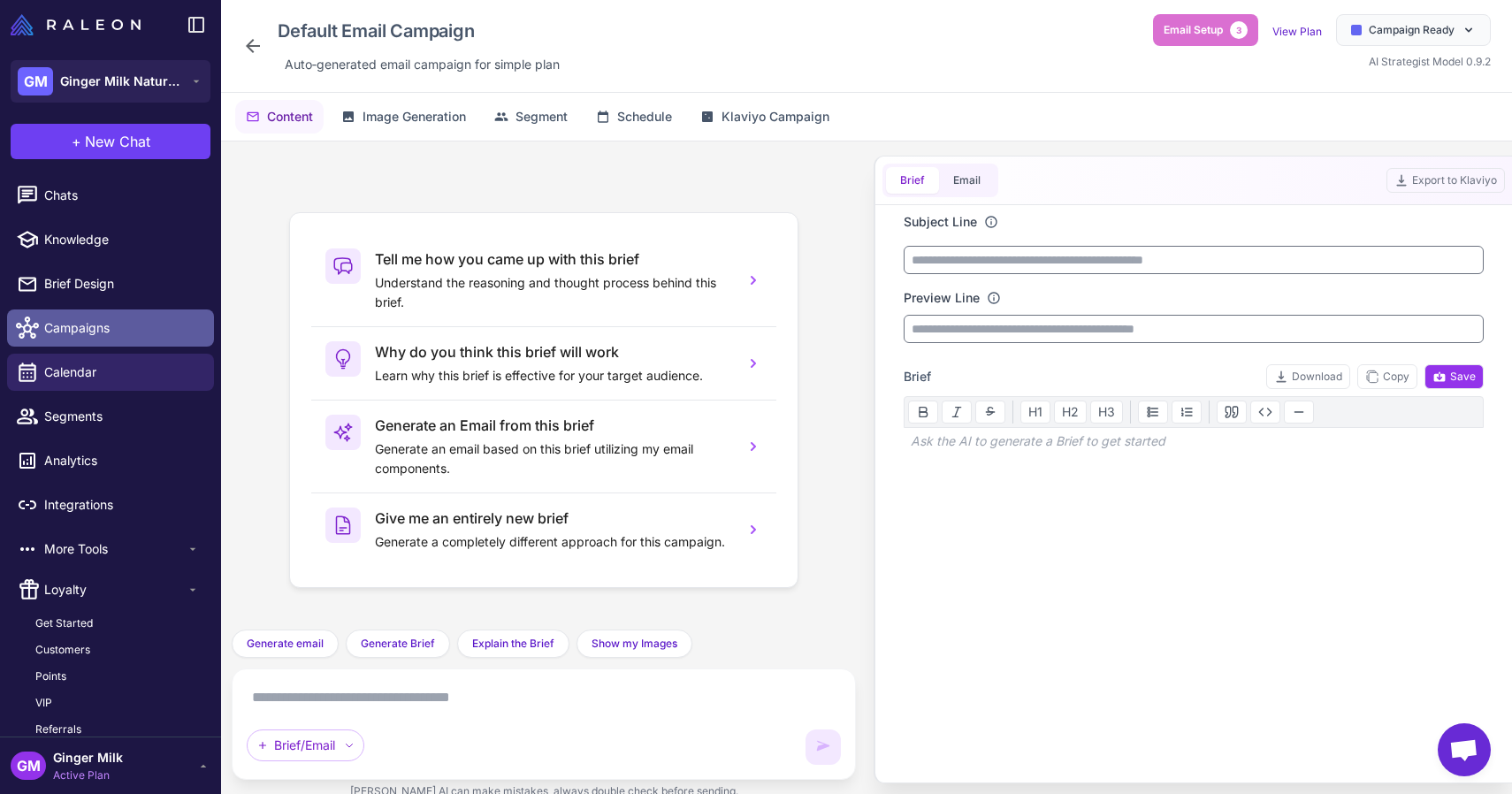
click at [107, 312] on link "Campaigns" at bounding box center [110, 328] width 207 height 37
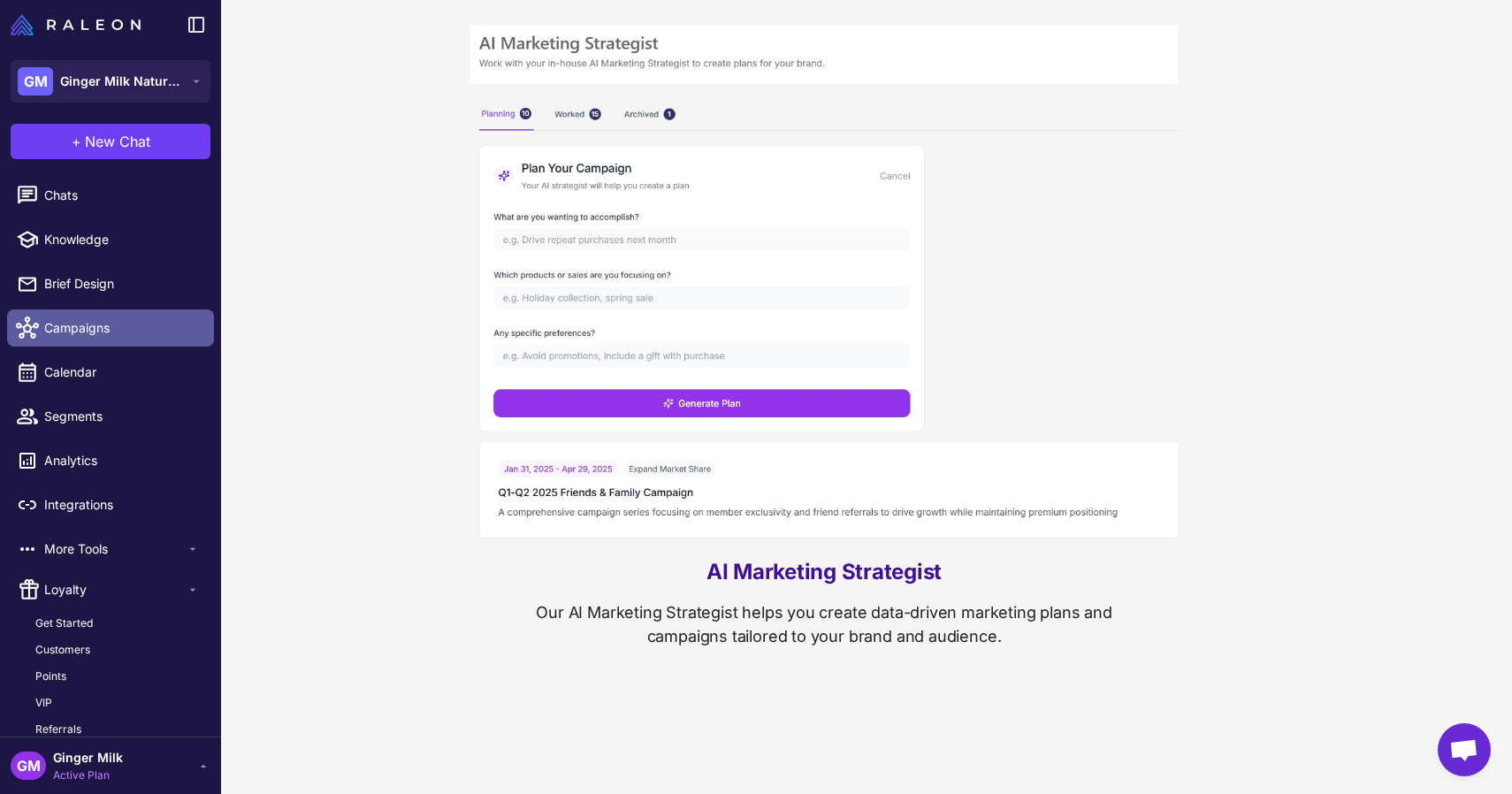
click at [107, 312] on link "Campaigns" at bounding box center [110, 328] width 207 height 37
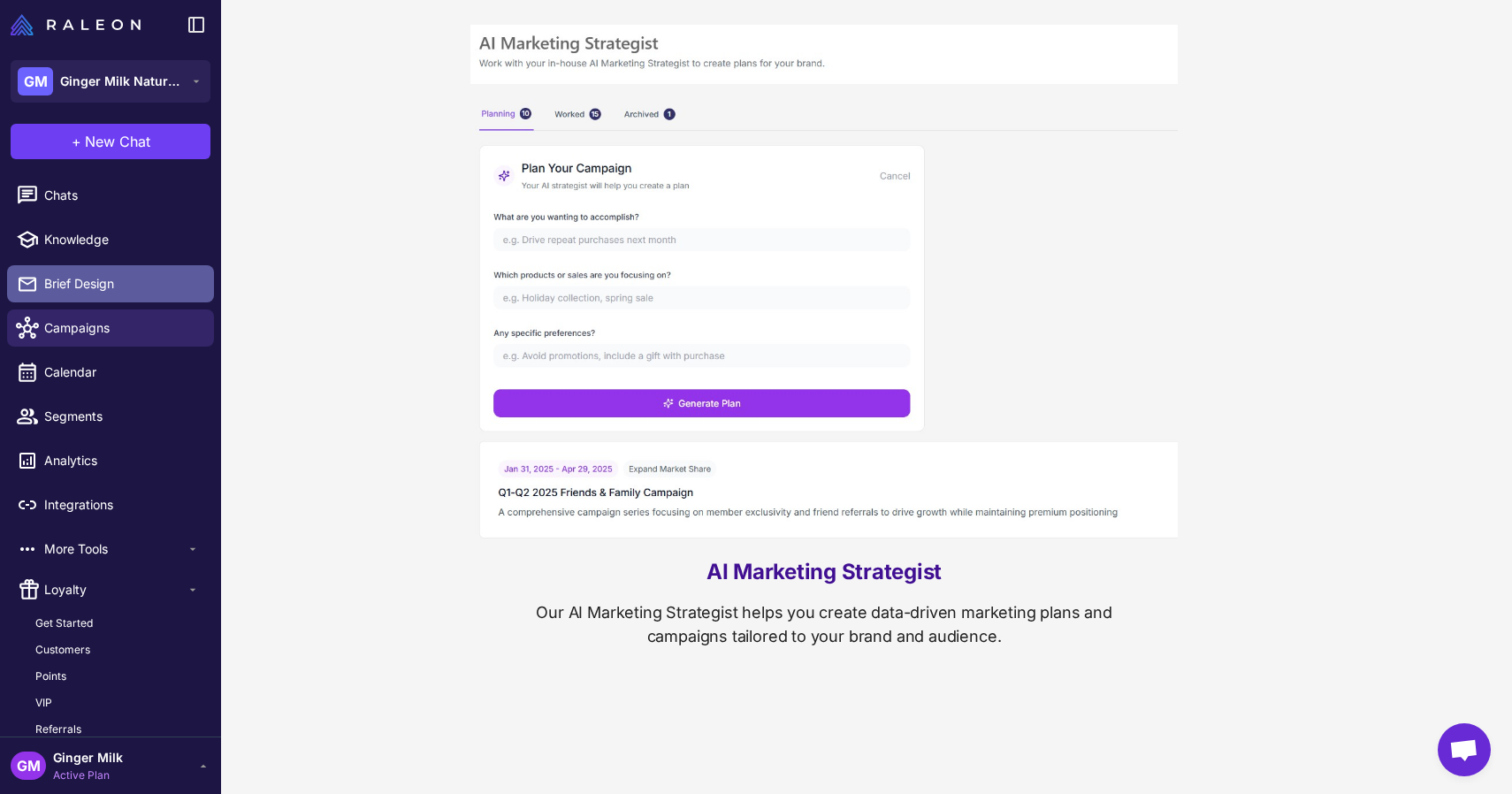
click at [93, 281] on span "Brief Design" at bounding box center [121, 284] width 155 height 20
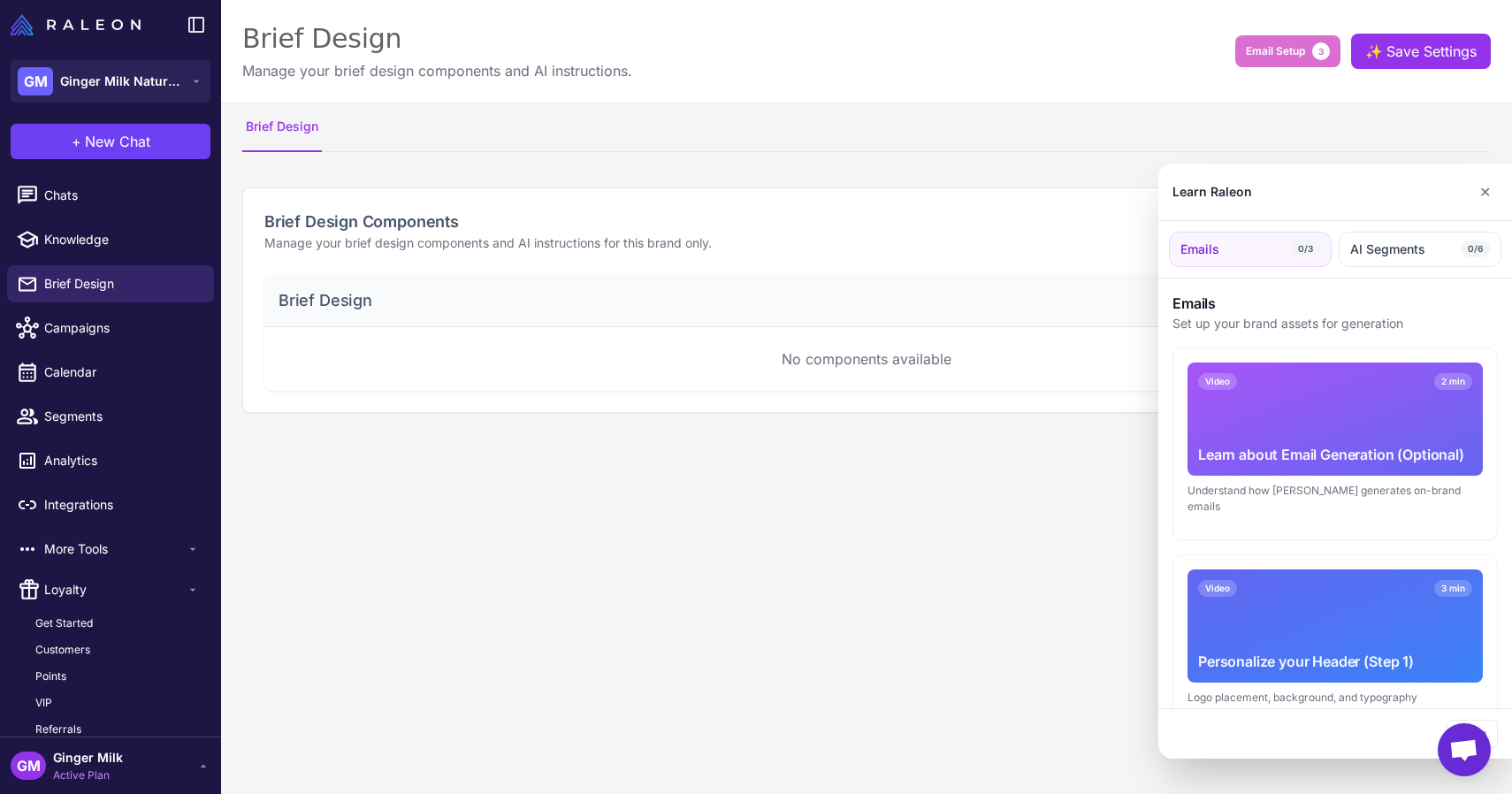
click at [109, 241] on div at bounding box center [756, 397] width 1512 height 794
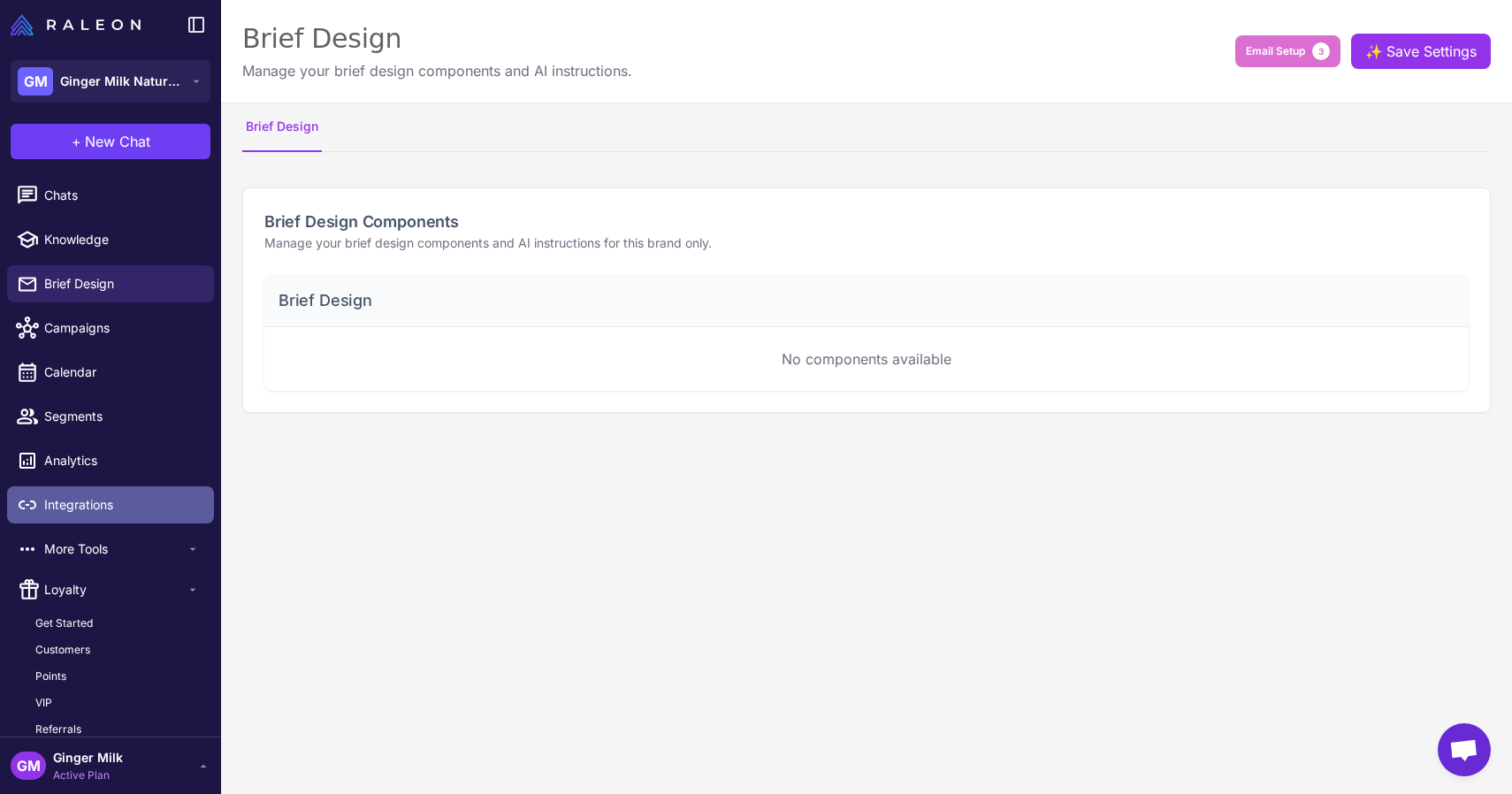
click at [76, 513] on span "Integrations" at bounding box center [121, 505] width 155 height 20
